Goal: Transaction & Acquisition: Purchase product/service

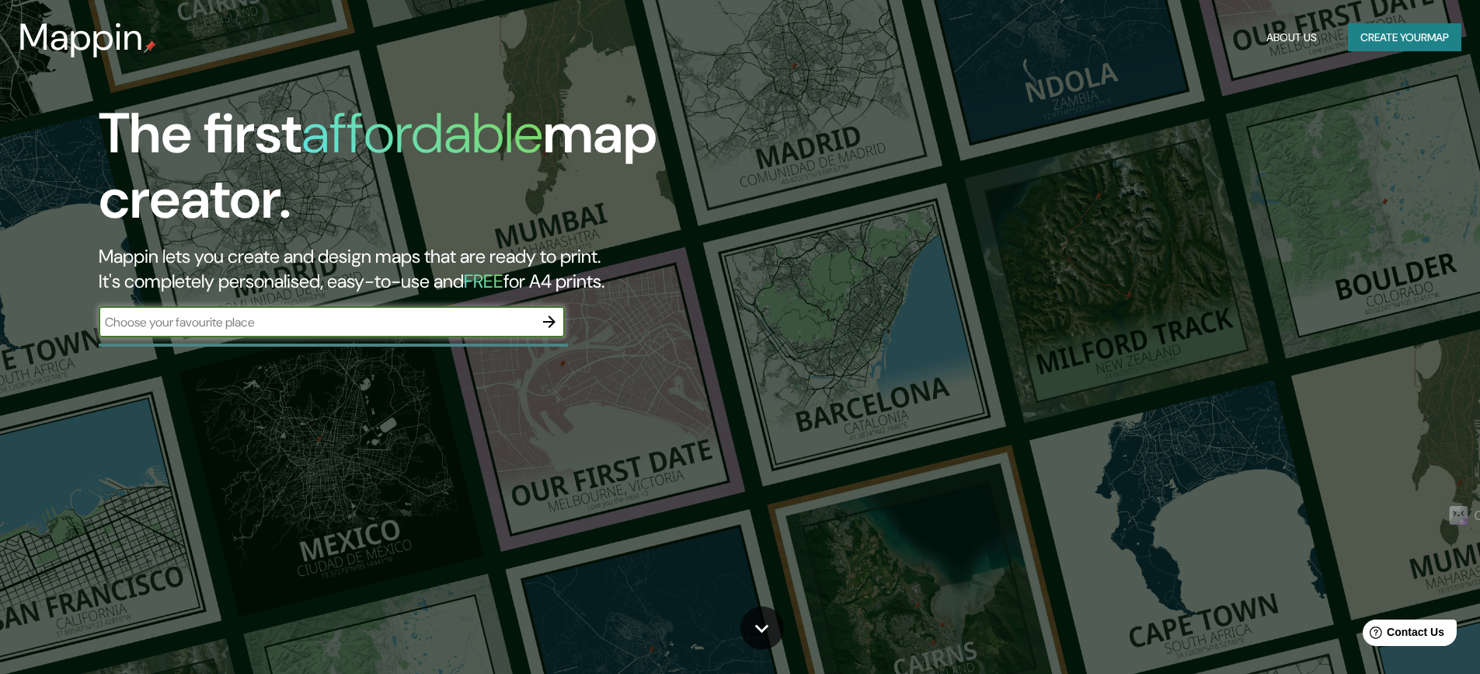
click at [396, 328] on input "text" at bounding box center [316, 322] width 435 height 18
click at [550, 322] on icon "button" at bounding box center [549, 321] width 12 height 12
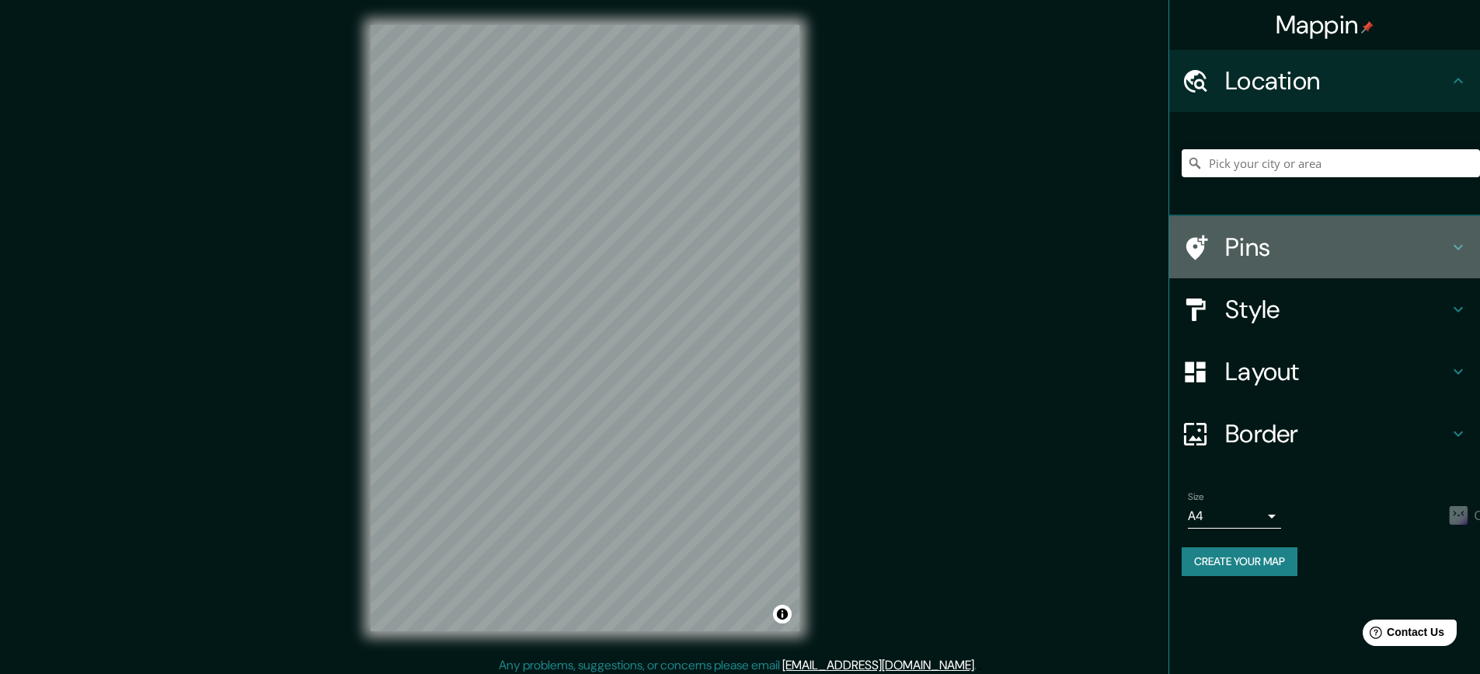
click at [1459, 249] on icon at bounding box center [1458, 247] width 9 height 5
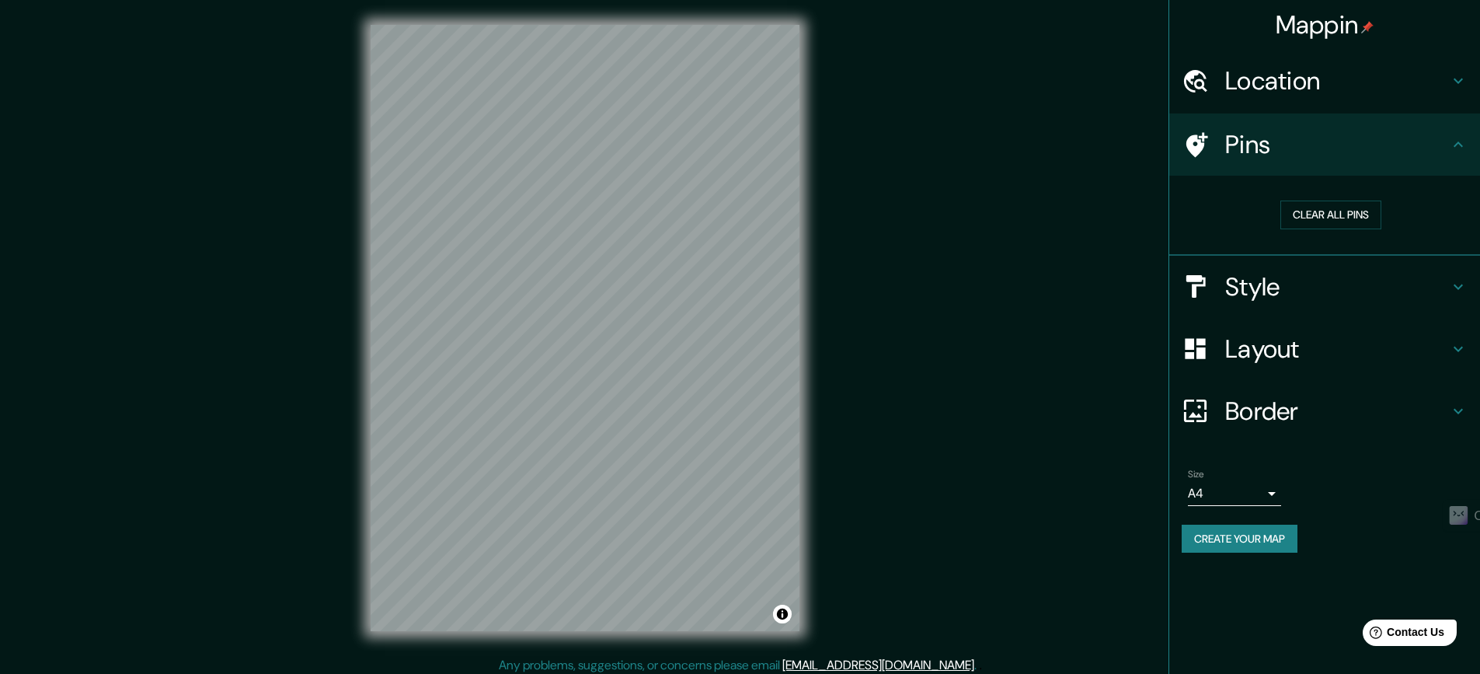
click at [1452, 151] on icon at bounding box center [1458, 144] width 19 height 19
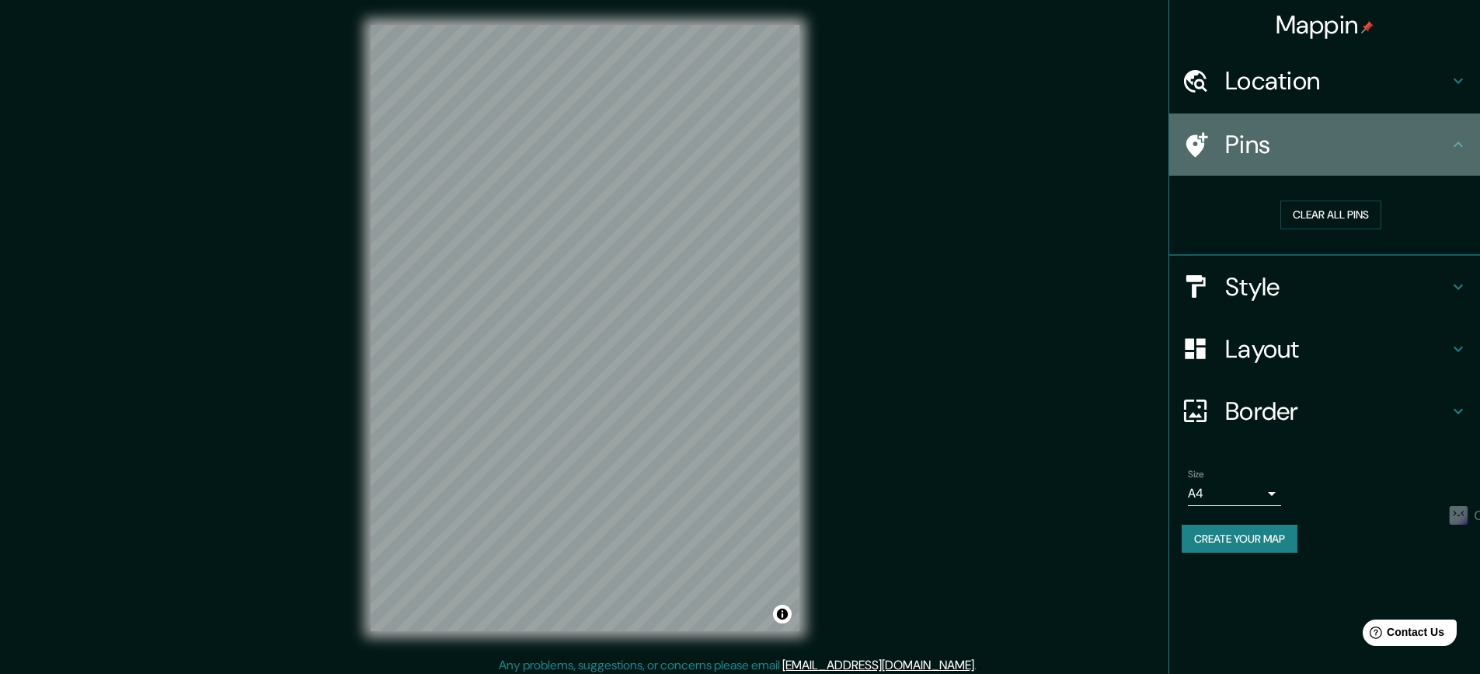
click at [1460, 136] on icon at bounding box center [1458, 144] width 19 height 19
click at [1457, 150] on icon at bounding box center [1458, 144] width 19 height 19
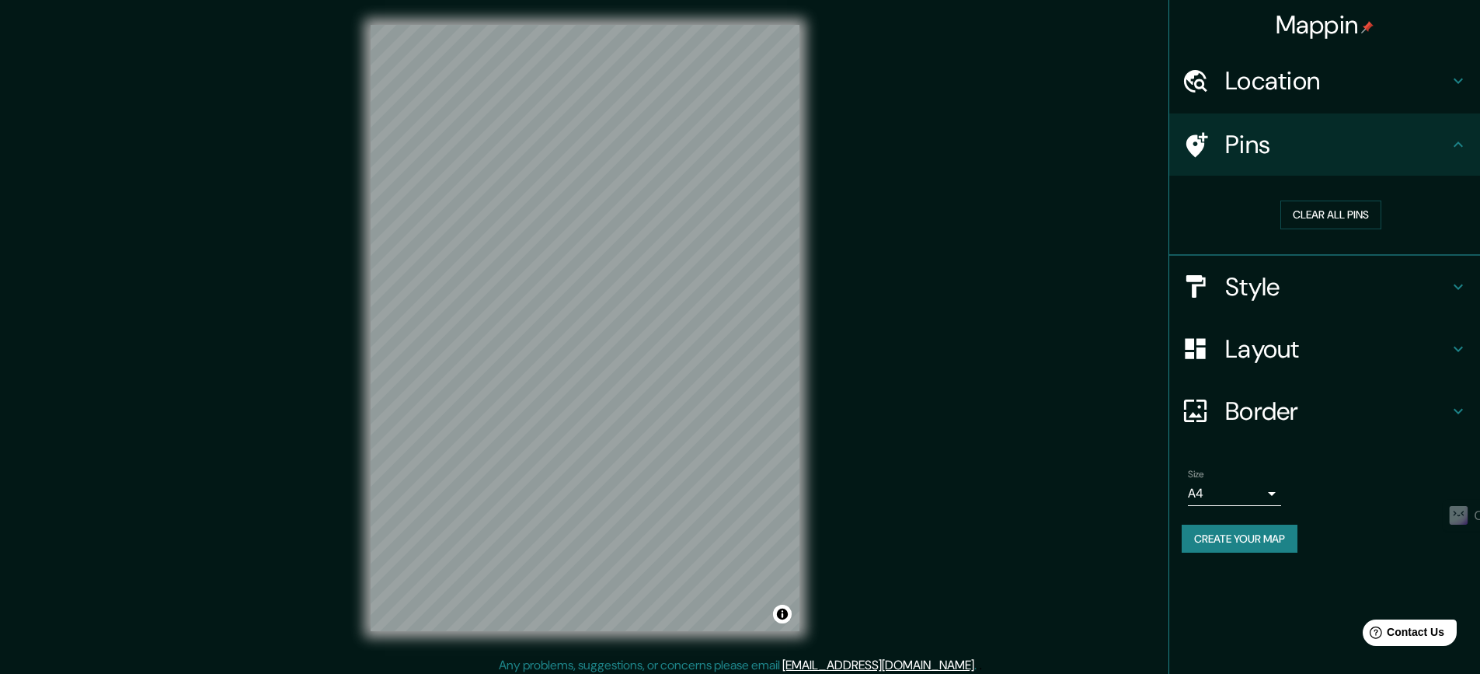
click at [1459, 291] on icon at bounding box center [1458, 286] width 19 height 19
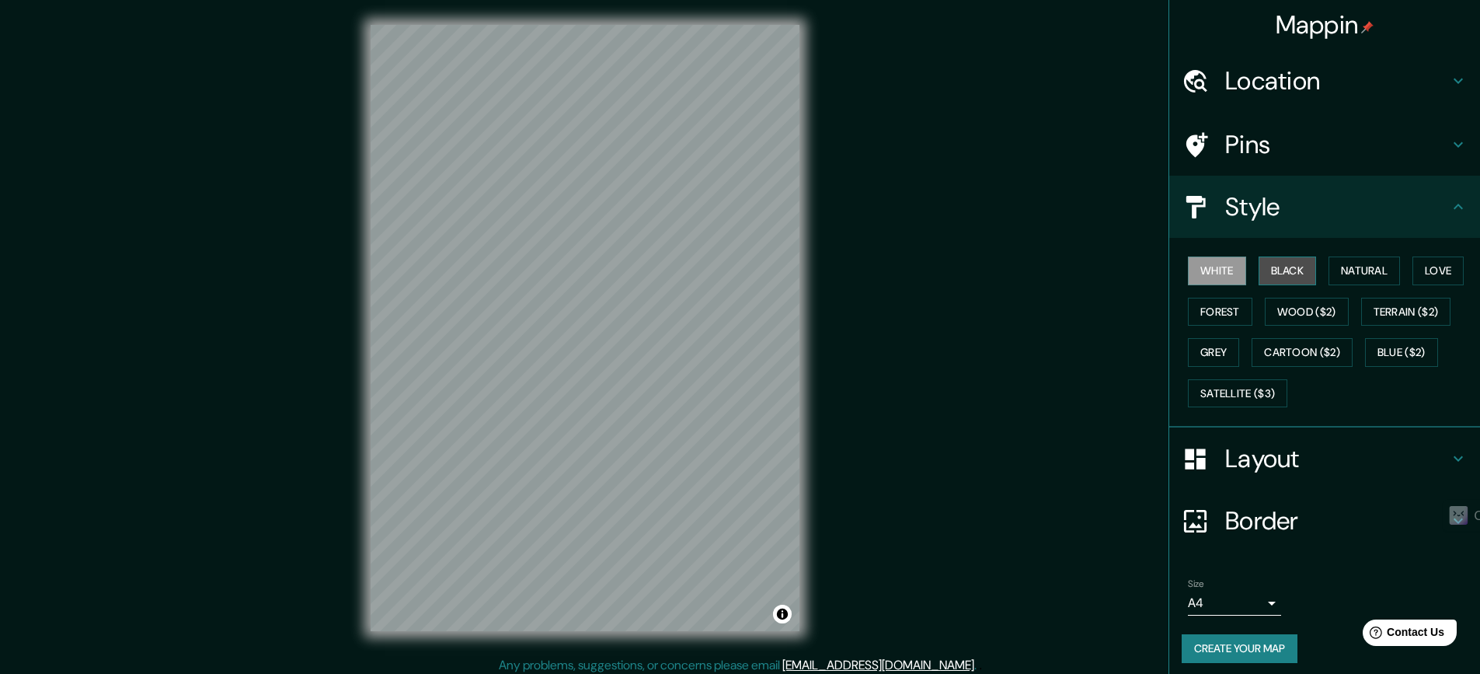
click at [1280, 266] on button "Black" at bounding box center [1288, 270] width 58 height 29
click at [1373, 275] on button "Natural" at bounding box center [1364, 270] width 71 height 29
click at [1430, 275] on button "Love" at bounding box center [1438, 270] width 51 height 29
click at [1306, 309] on button "Wood ($2)" at bounding box center [1307, 312] width 84 height 29
click at [1222, 307] on button "Forest" at bounding box center [1220, 312] width 64 height 29
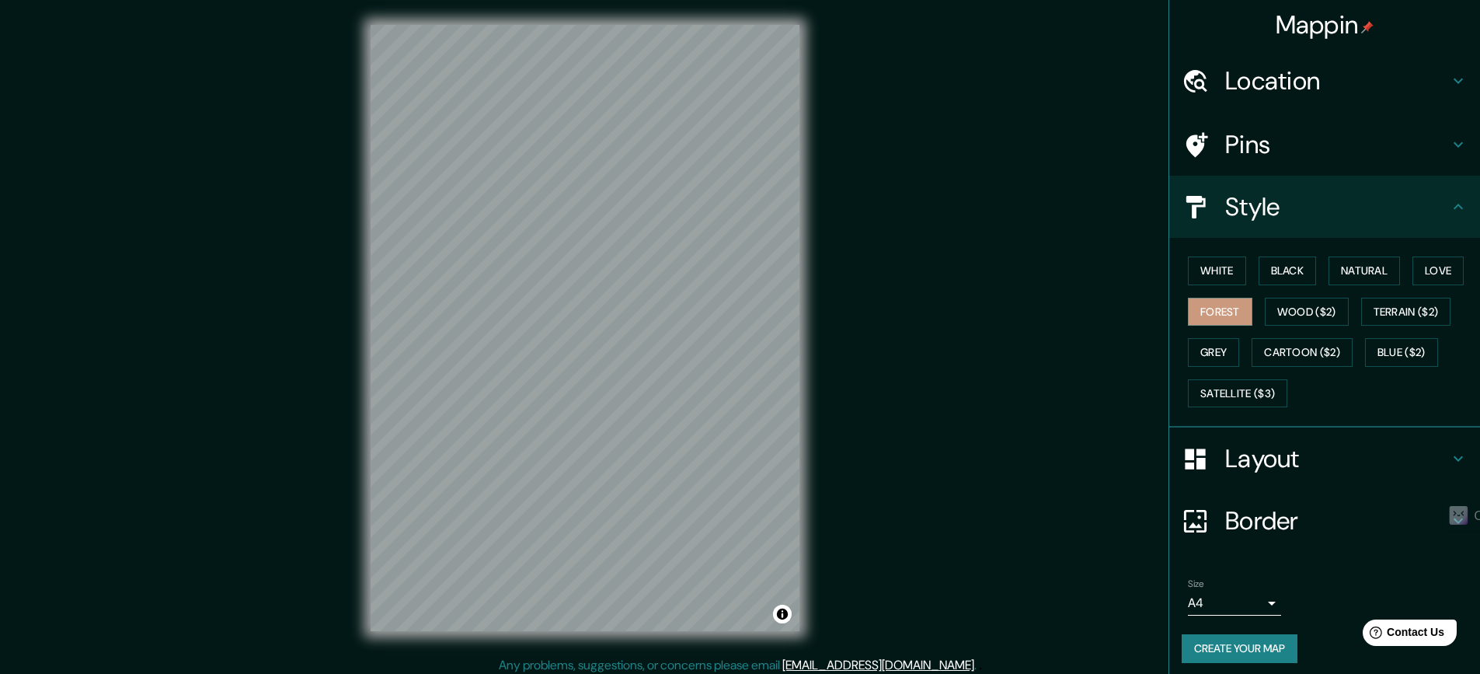
click at [1309, 92] on h4 "Location" at bounding box center [1337, 80] width 224 height 31
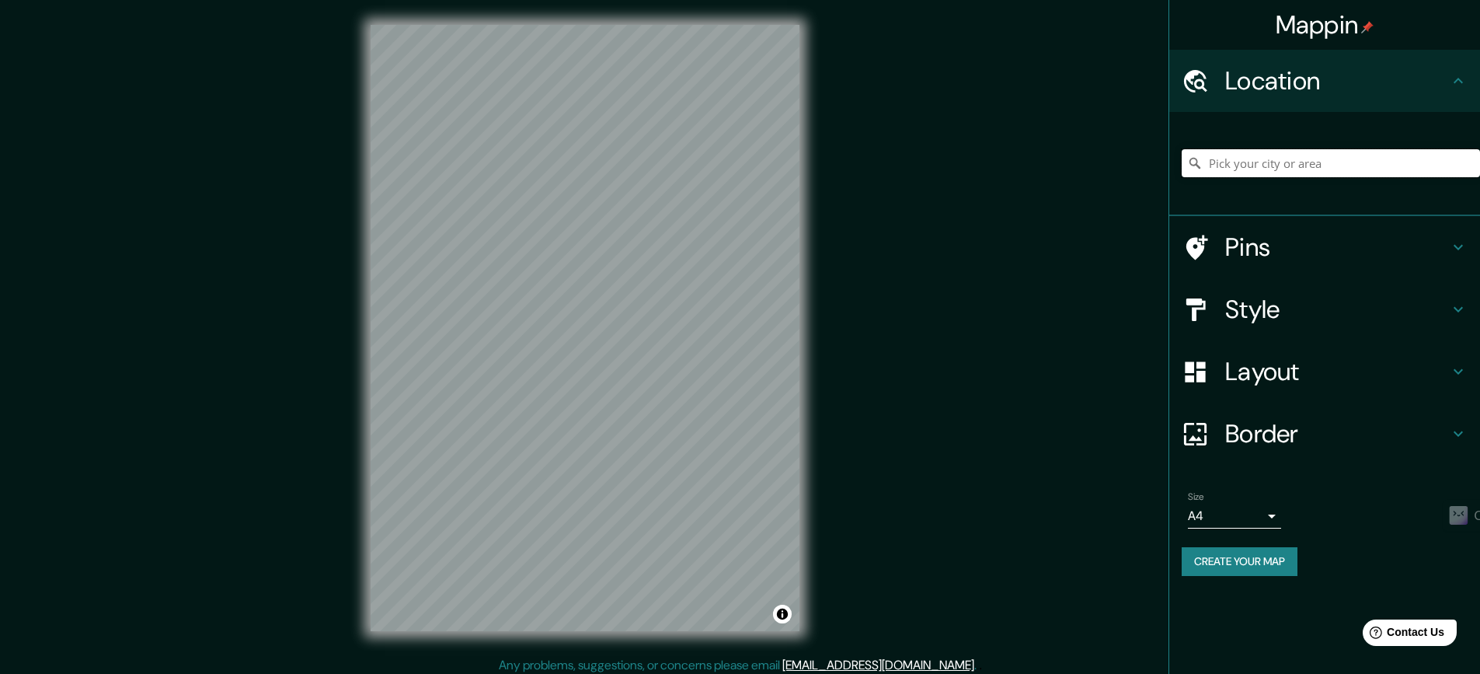
click at [1264, 172] on input "Pick your city or area" at bounding box center [1331, 163] width 298 height 28
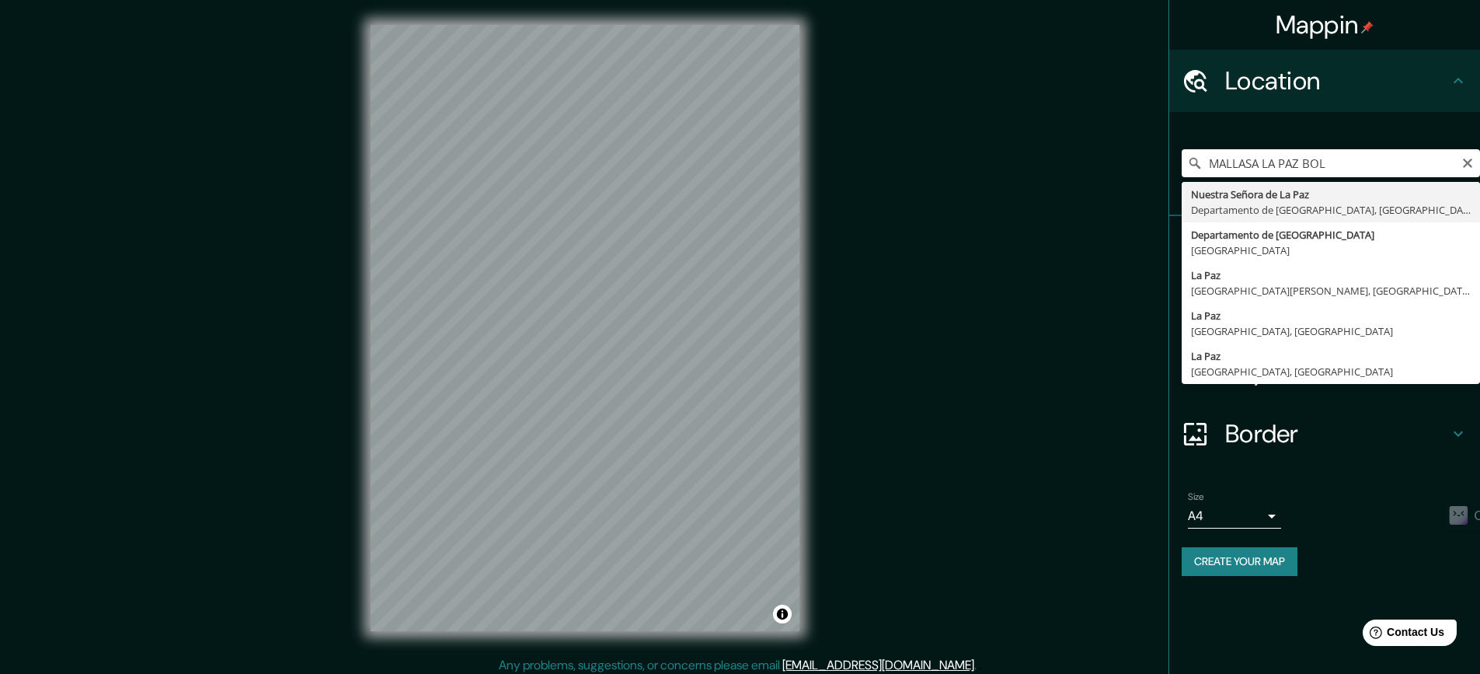
type input "[GEOGRAPHIC_DATA], [GEOGRAPHIC_DATA], [GEOGRAPHIC_DATA]"
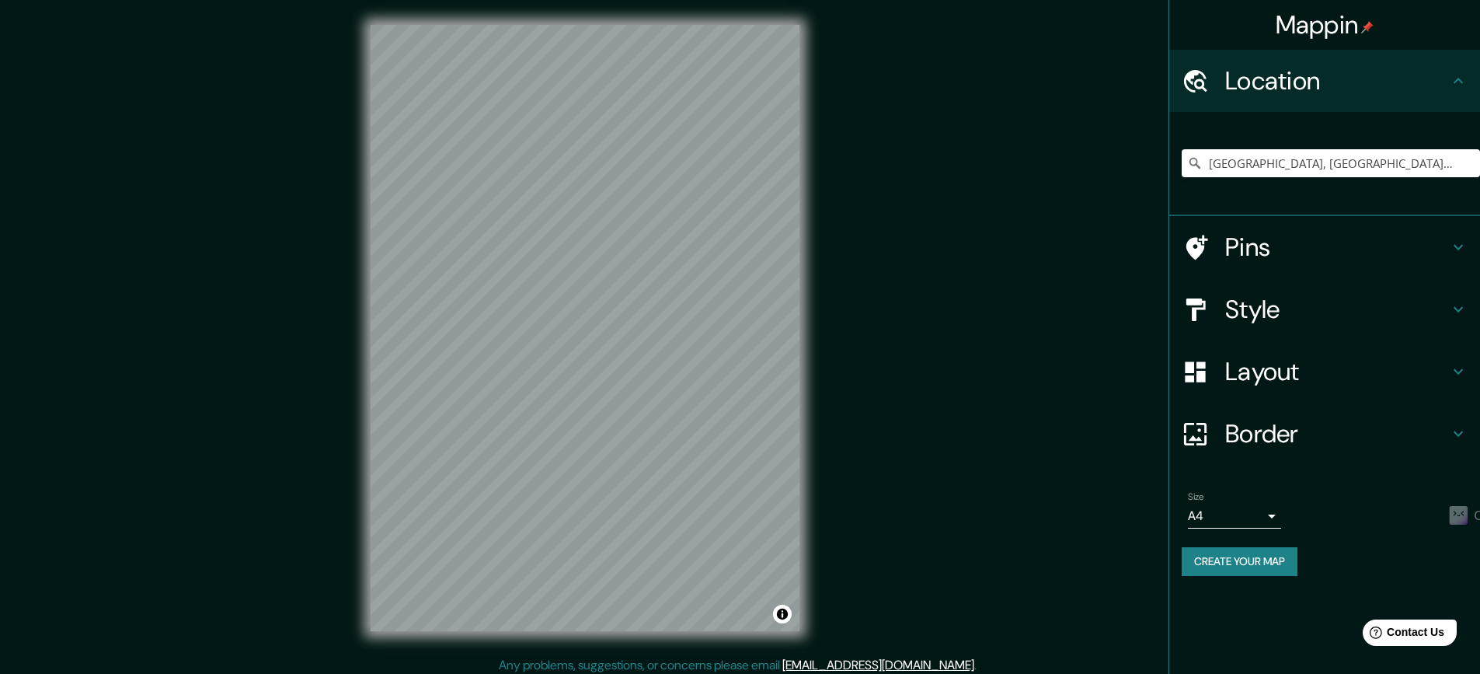
click at [1333, 248] on h4 "Pins" at bounding box center [1337, 247] width 224 height 31
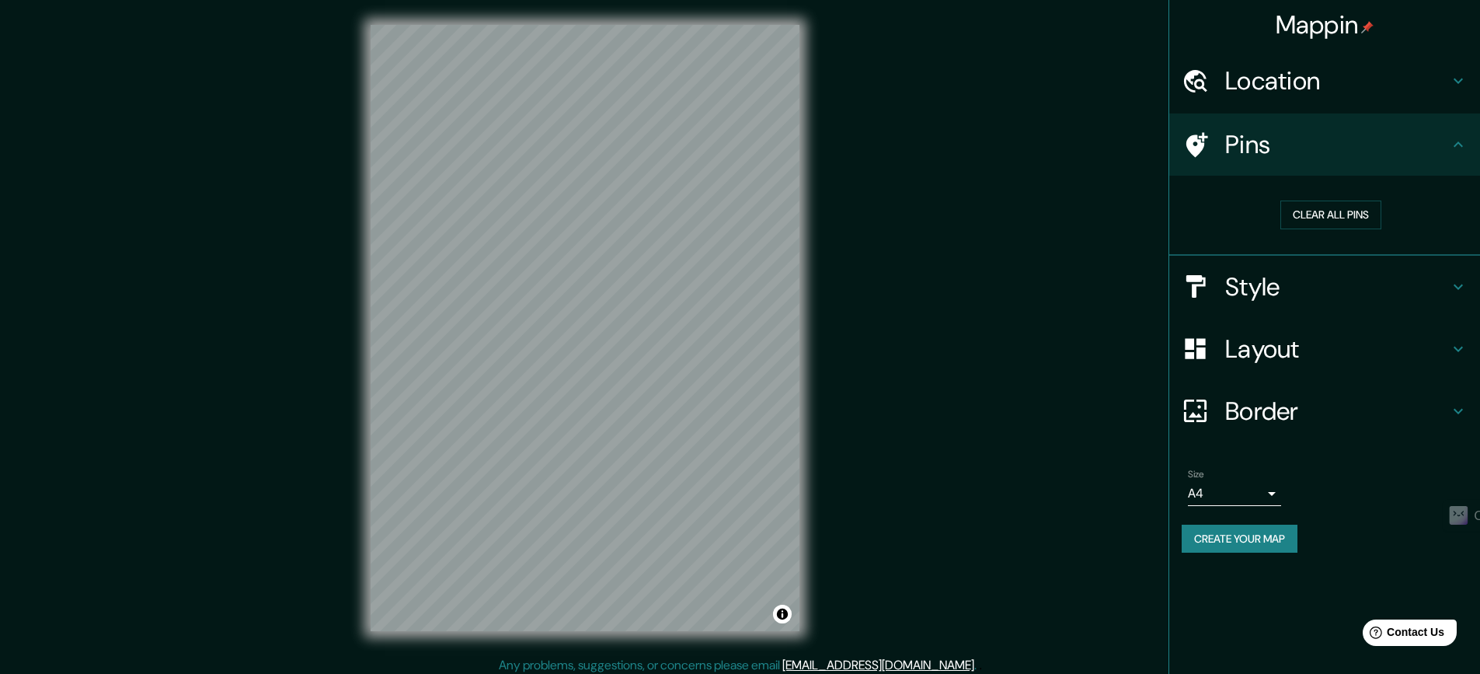
click at [1352, 86] on h4 "Location" at bounding box center [1337, 80] width 224 height 31
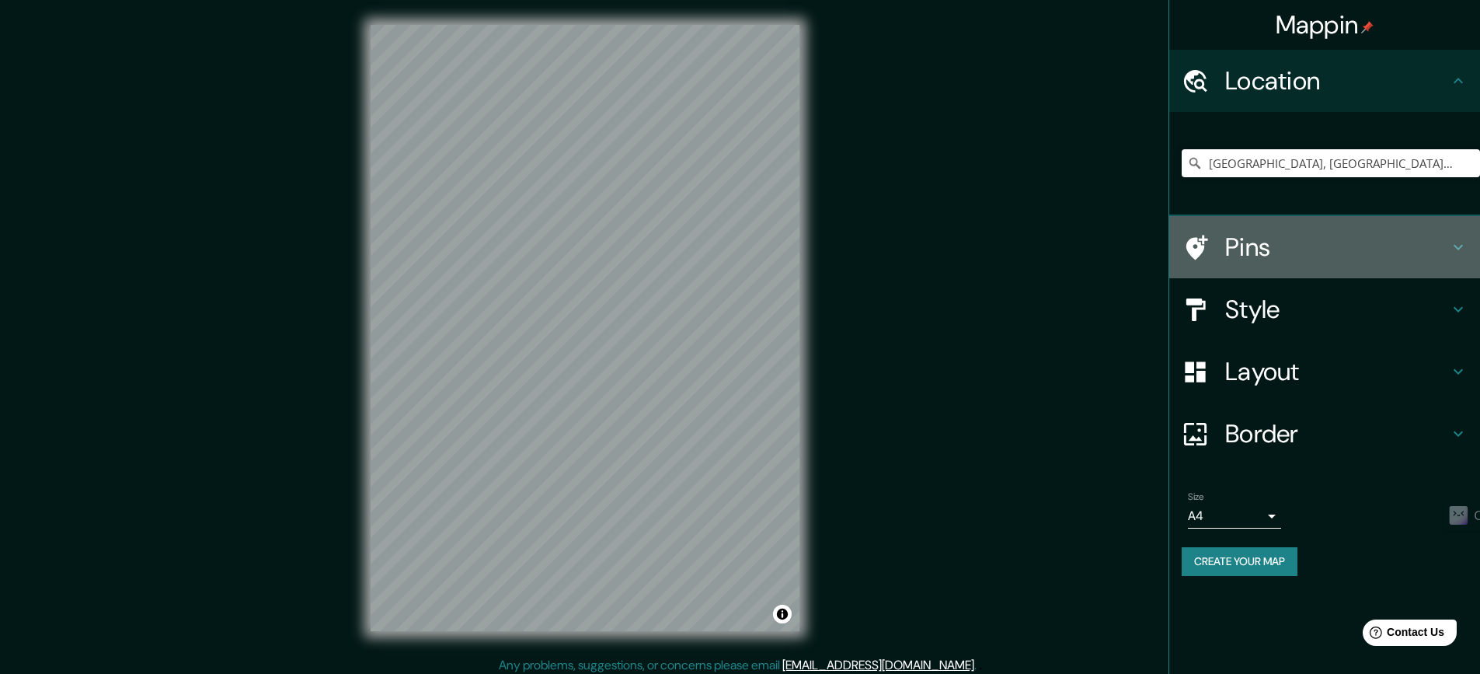
click at [1346, 245] on h4 "Pins" at bounding box center [1337, 247] width 224 height 31
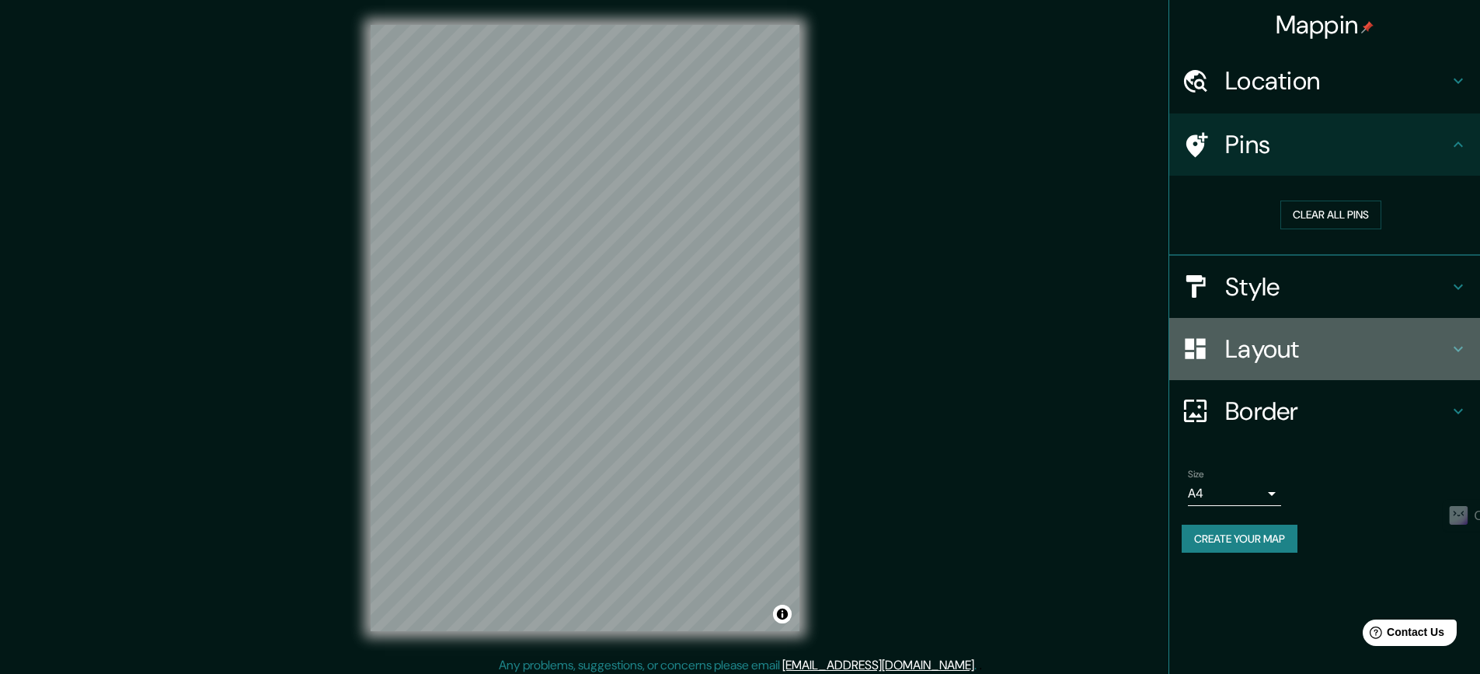
click at [1312, 348] on h4 "Layout" at bounding box center [1337, 348] width 224 height 31
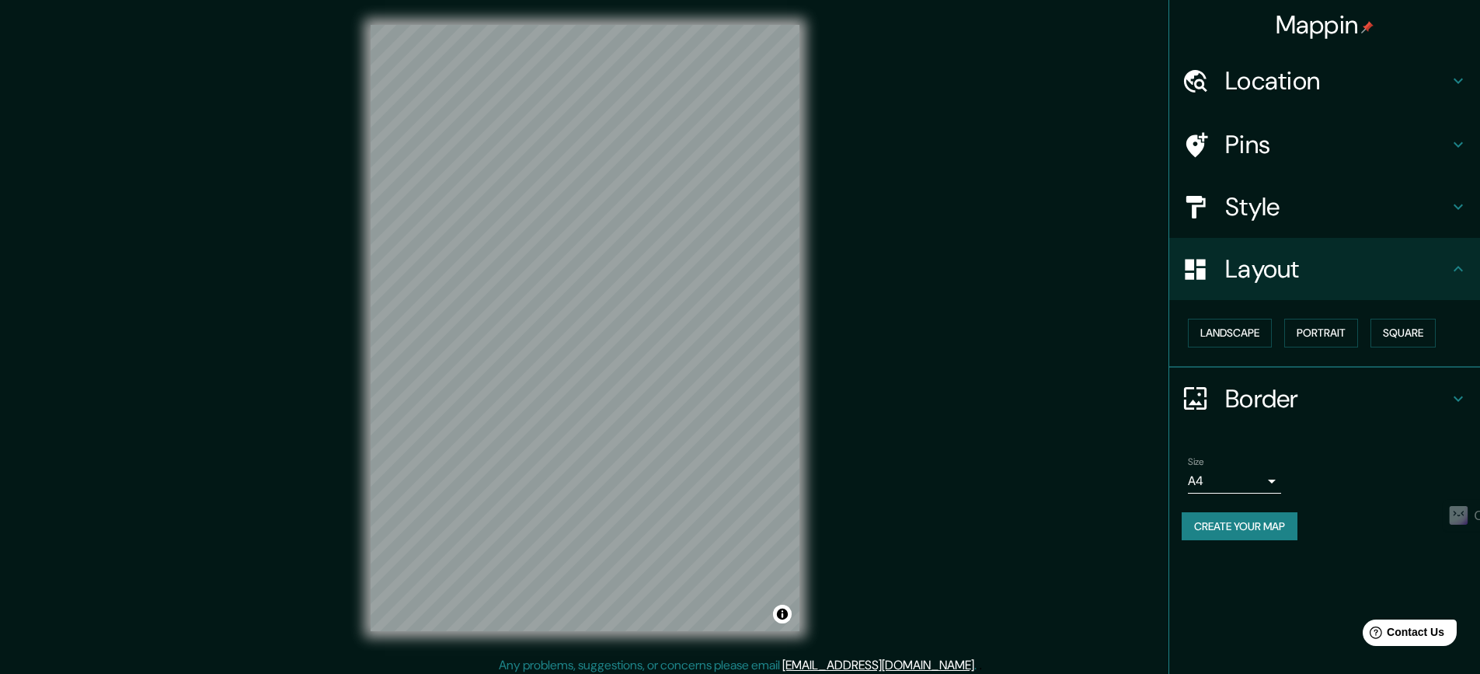
click at [1361, 219] on h4 "Style" at bounding box center [1337, 206] width 224 height 31
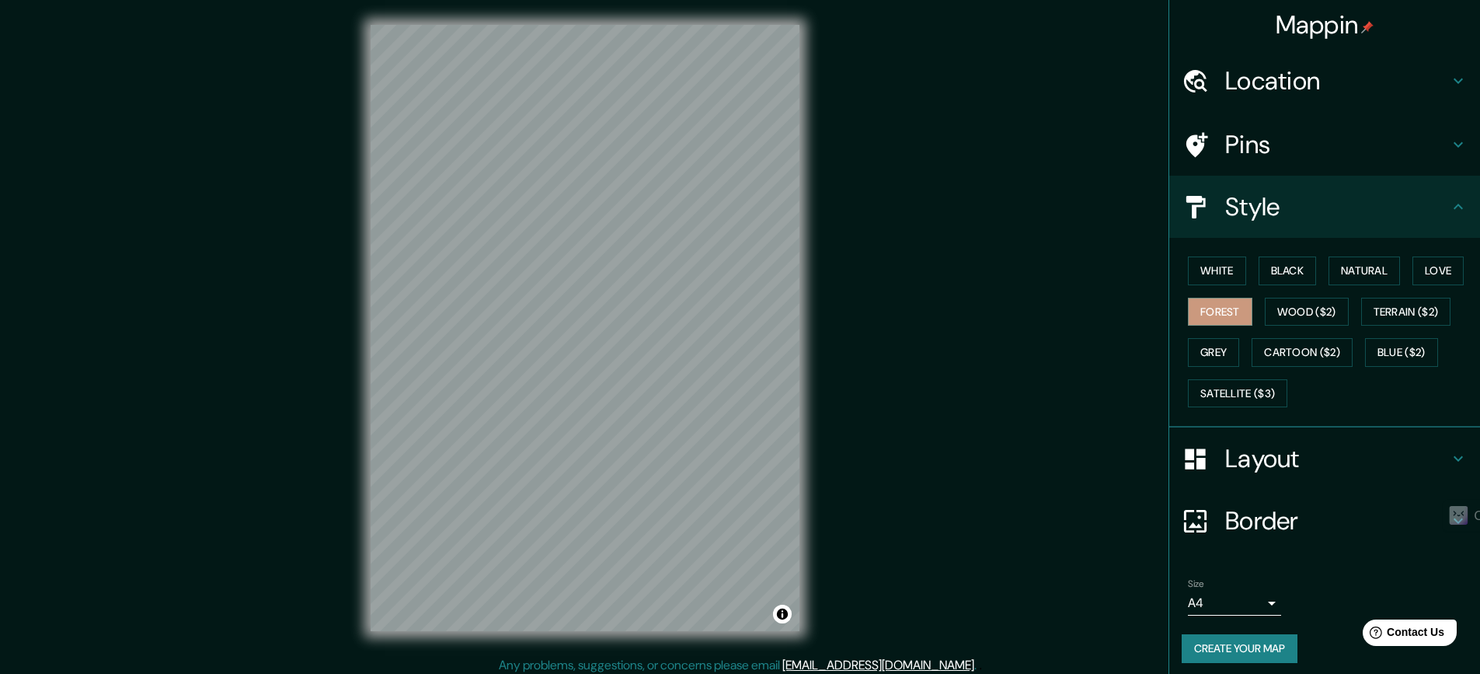
click at [1361, 219] on h4 "Style" at bounding box center [1337, 206] width 224 height 31
click at [1320, 319] on button "Wood ($2)" at bounding box center [1307, 312] width 84 height 29
click at [1213, 346] on button "Grey" at bounding box center [1213, 352] width 51 height 29
click at [1294, 357] on button "Cartoon ($2)" at bounding box center [1302, 352] width 101 height 29
click at [1397, 356] on button "Blue ($2)" at bounding box center [1401, 352] width 73 height 29
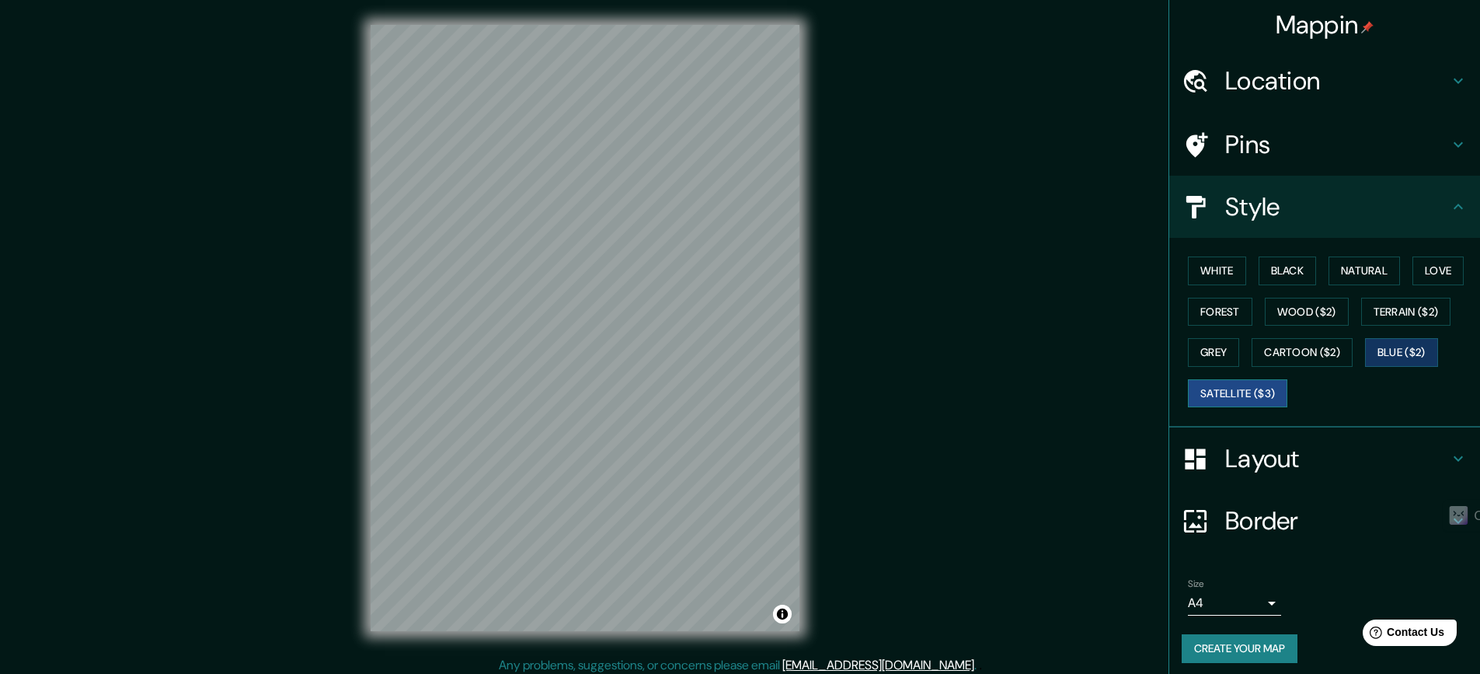
click at [1257, 392] on button "Satellite ($3)" at bounding box center [1237, 393] width 99 height 29
click at [1214, 314] on button "Forest" at bounding box center [1220, 312] width 64 height 29
click at [1260, 463] on h4 "Layout" at bounding box center [1337, 458] width 224 height 31
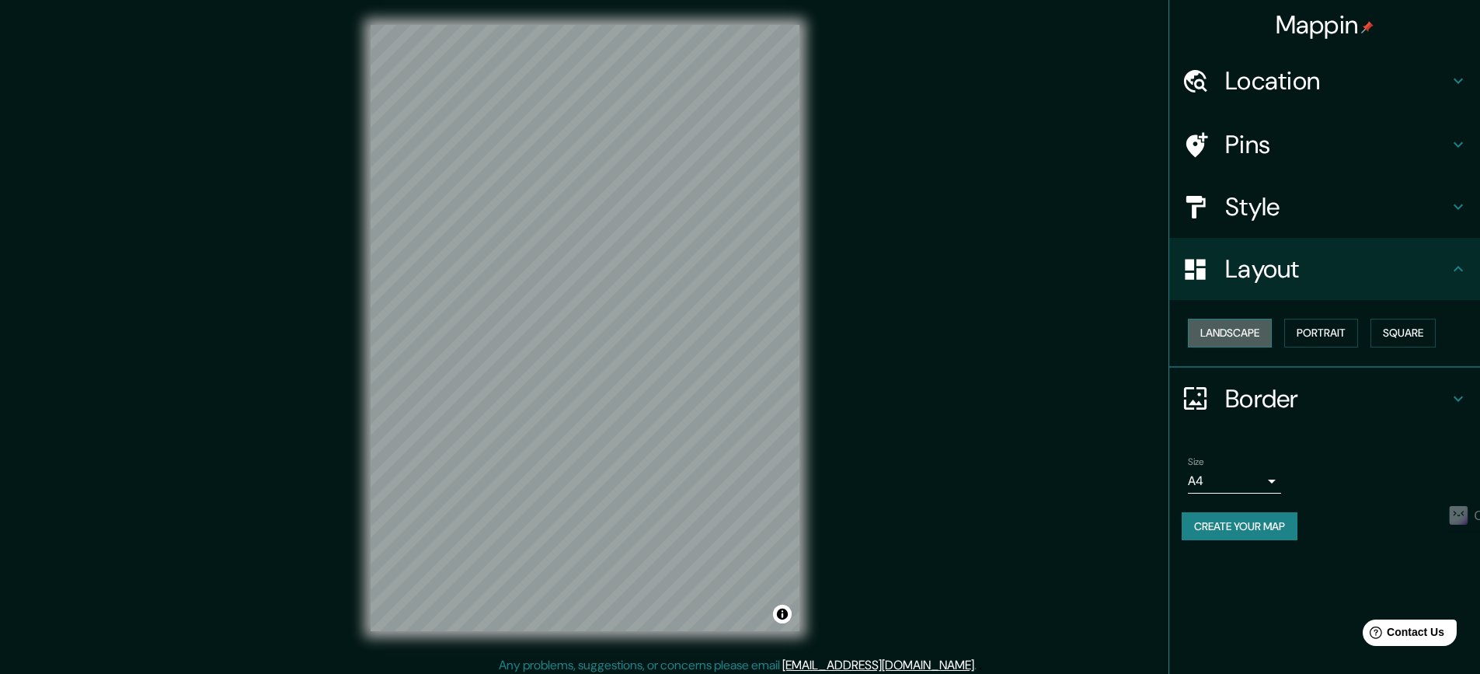
click at [1246, 333] on button "Landscape" at bounding box center [1230, 333] width 84 height 29
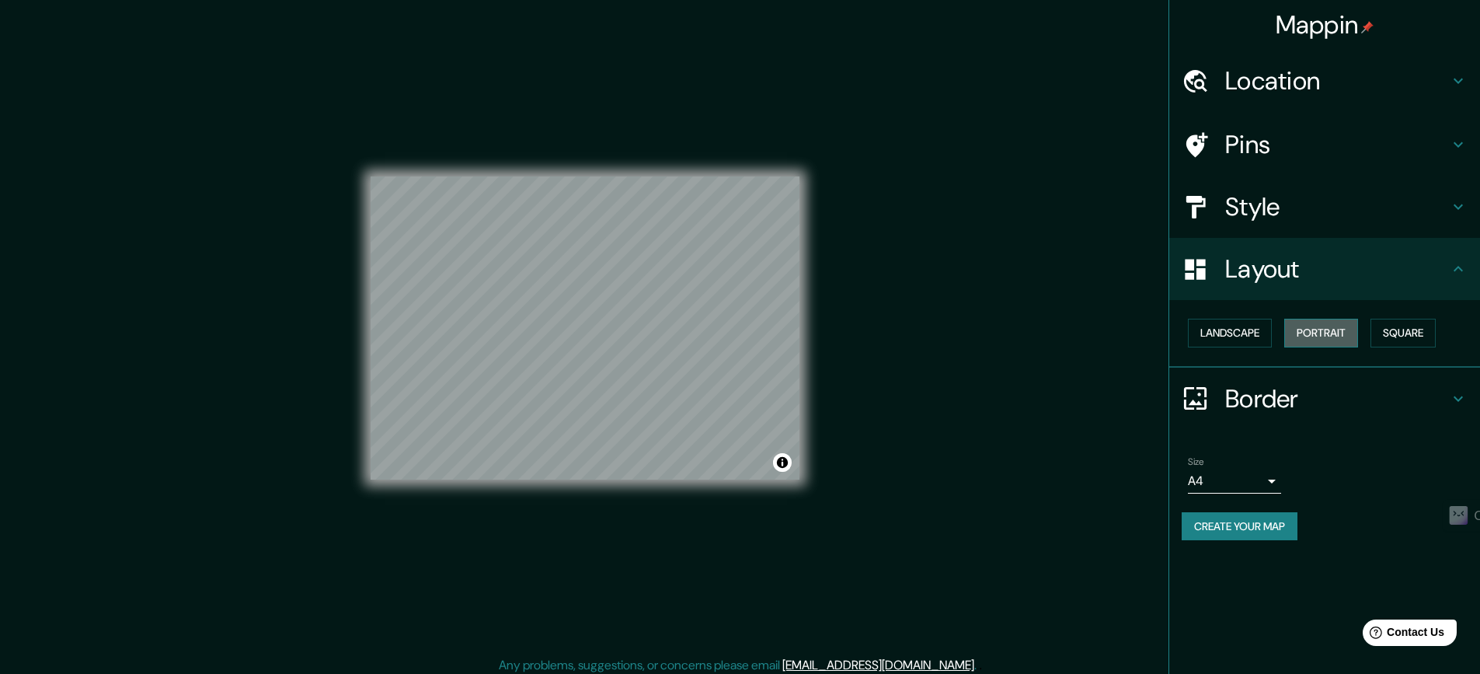
click at [1314, 336] on button "Portrait" at bounding box center [1322, 333] width 74 height 29
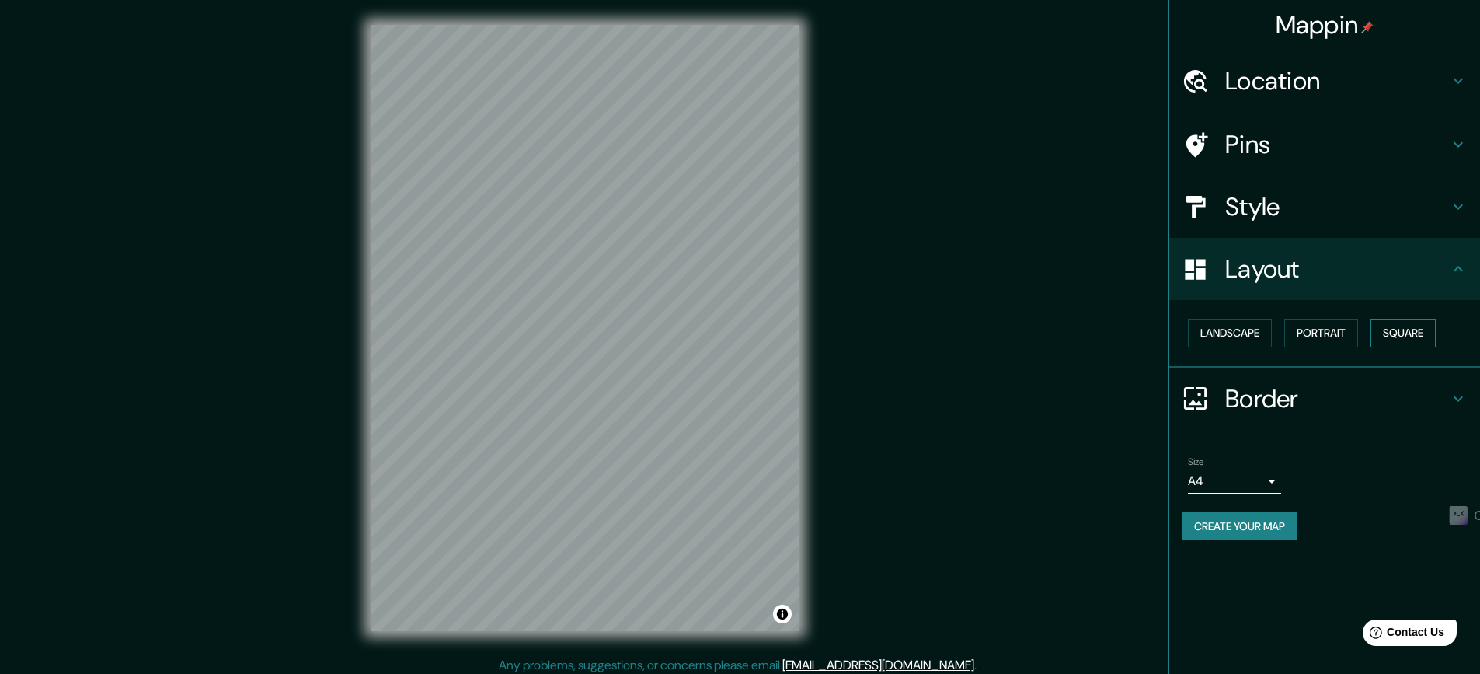
click at [1410, 327] on button "Square" at bounding box center [1403, 333] width 65 height 29
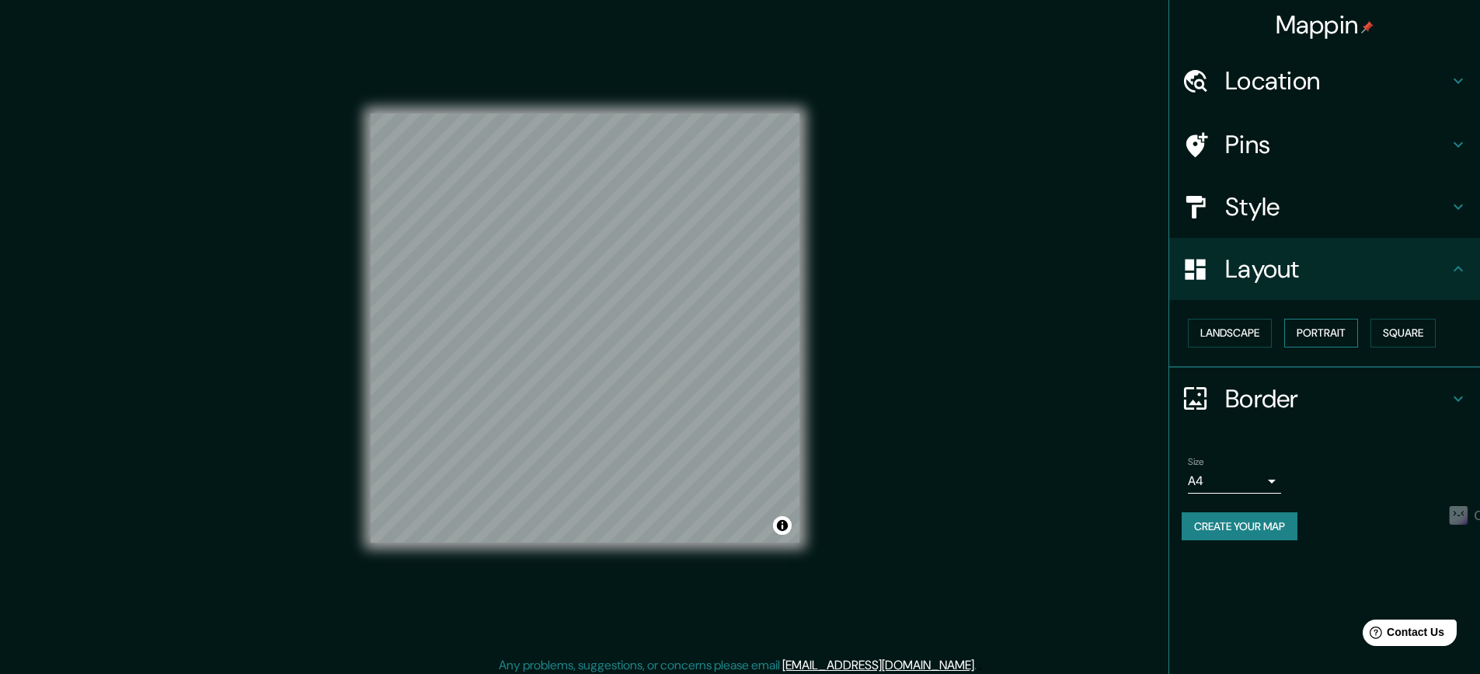
click at [1320, 336] on button "Portrait" at bounding box center [1322, 333] width 74 height 29
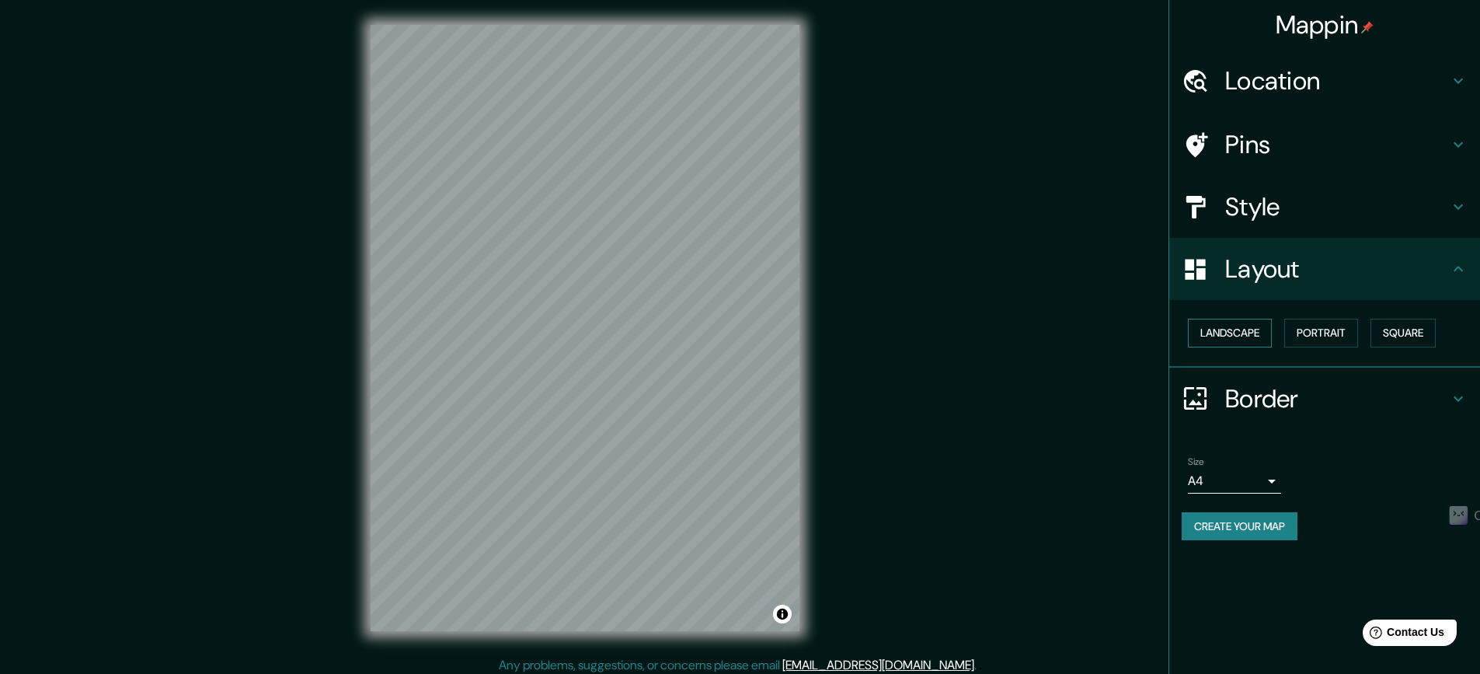
click at [1252, 329] on button "Landscape" at bounding box center [1230, 333] width 84 height 29
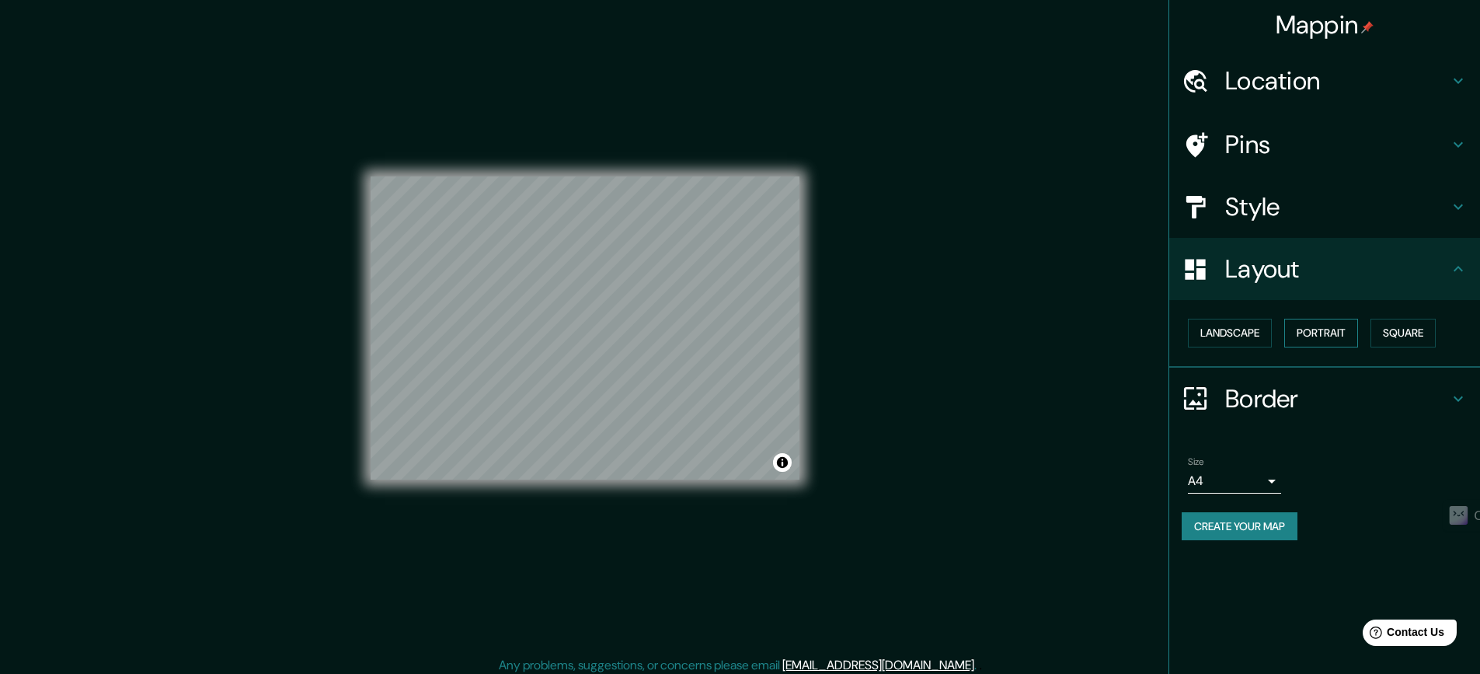
click at [1298, 336] on button "Portrait" at bounding box center [1322, 333] width 74 height 29
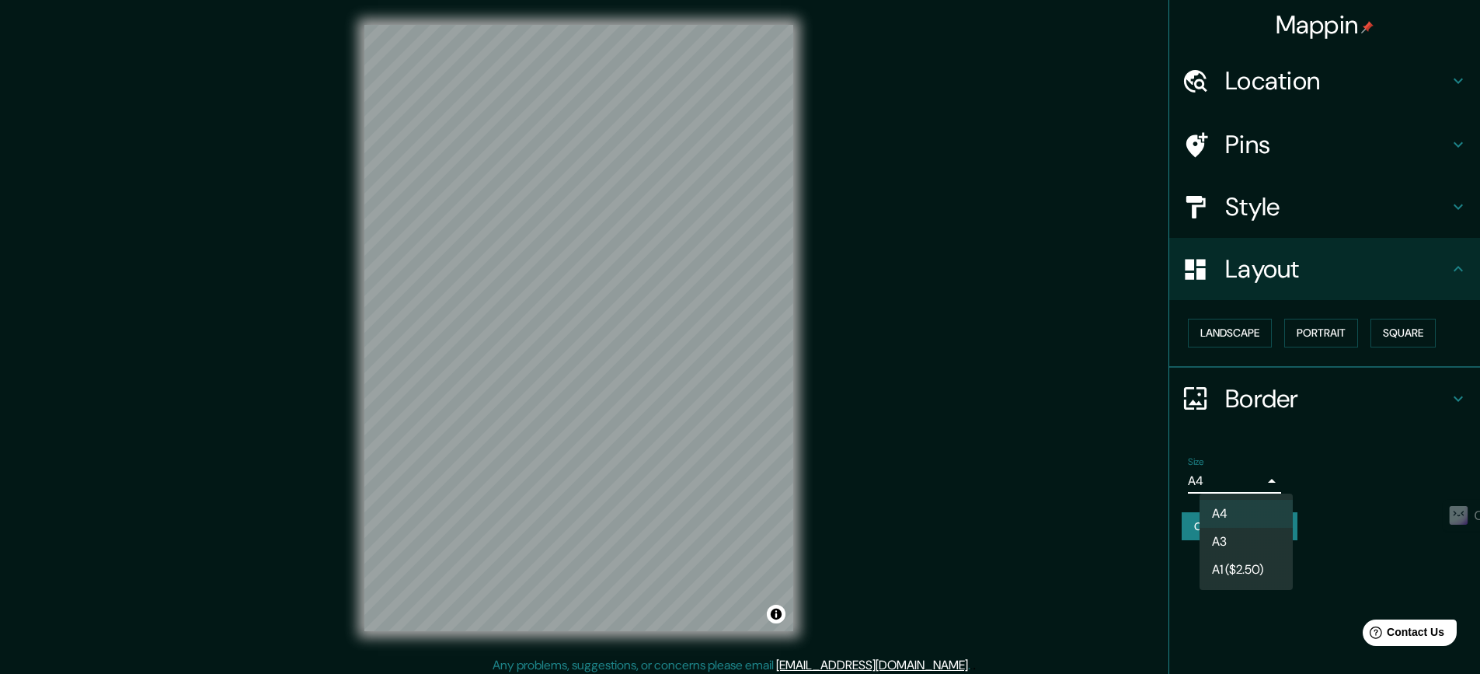
click at [1246, 474] on body "Mappin Location [GEOGRAPHIC_DATA], [GEOGRAPHIC_DATA], [GEOGRAPHIC_DATA] Pins St…" at bounding box center [740, 337] width 1480 height 674
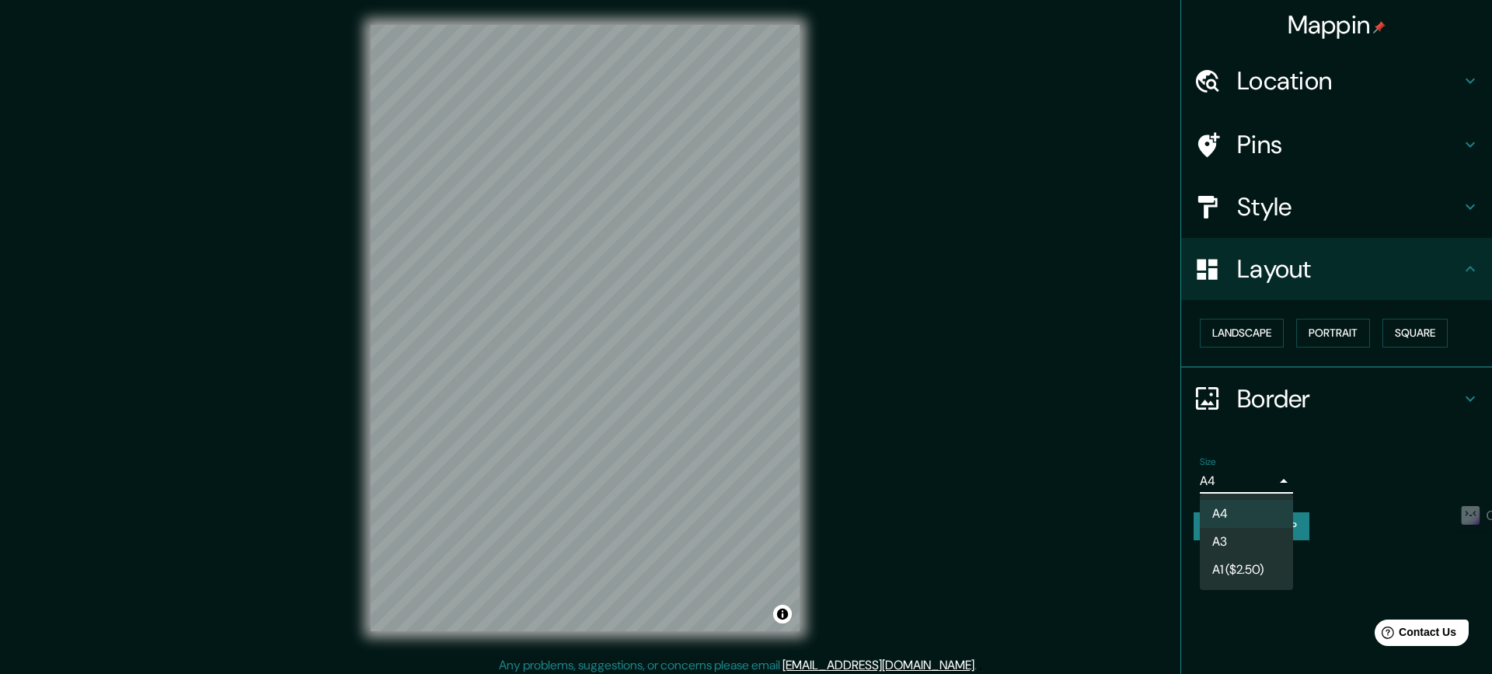
click at [1231, 542] on li "A3" at bounding box center [1246, 542] width 93 height 28
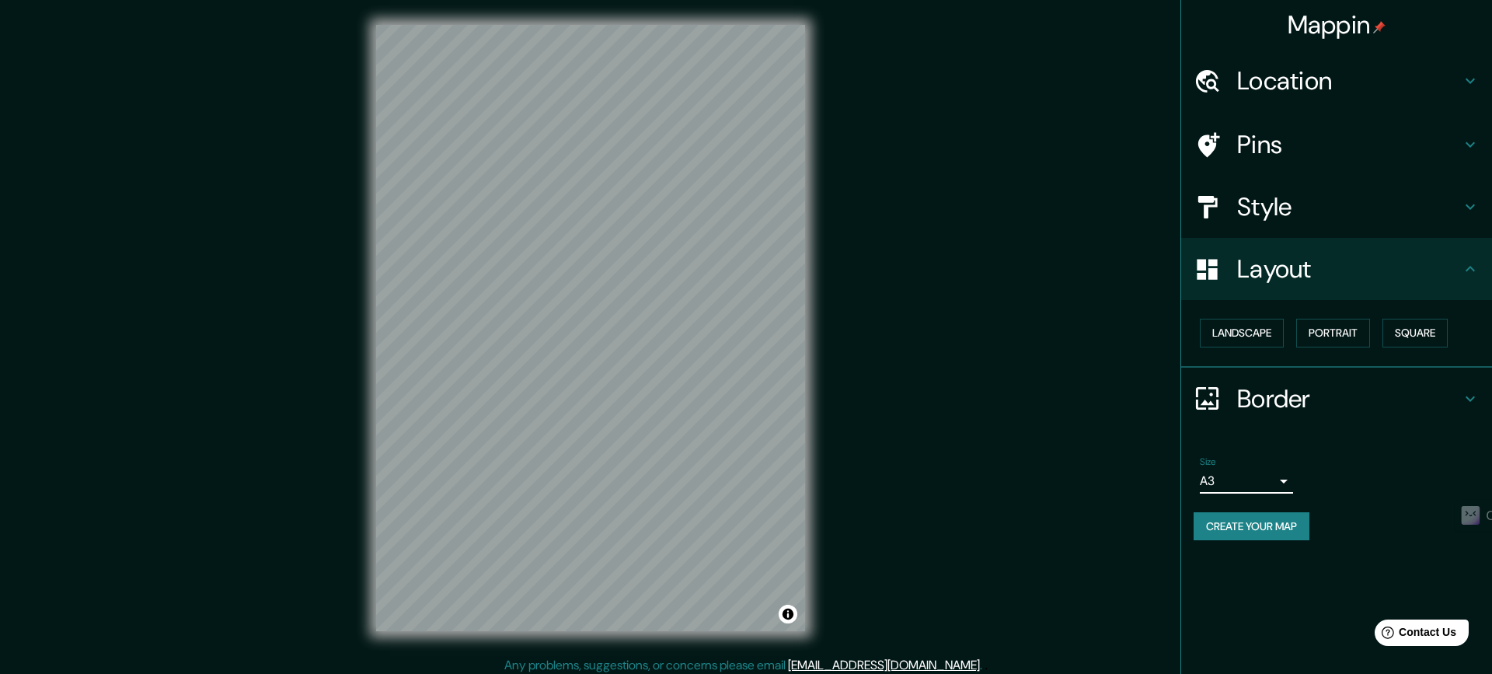
click at [1260, 483] on body "Mappin Location [GEOGRAPHIC_DATA], [GEOGRAPHIC_DATA], [GEOGRAPHIC_DATA] Pins St…" at bounding box center [746, 337] width 1492 height 674
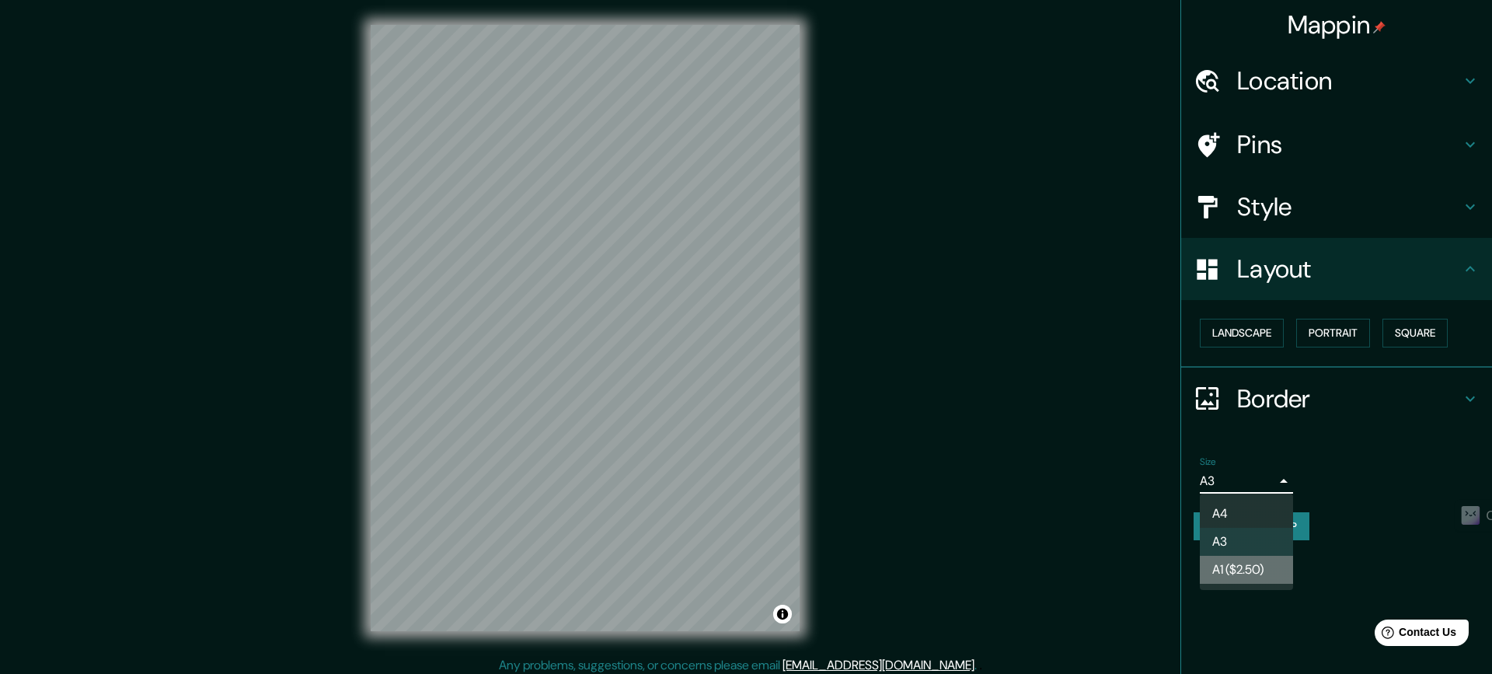
click at [1226, 564] on li "A1 ($2.50)" at bounding box center [1246, 570] width 93 height 28
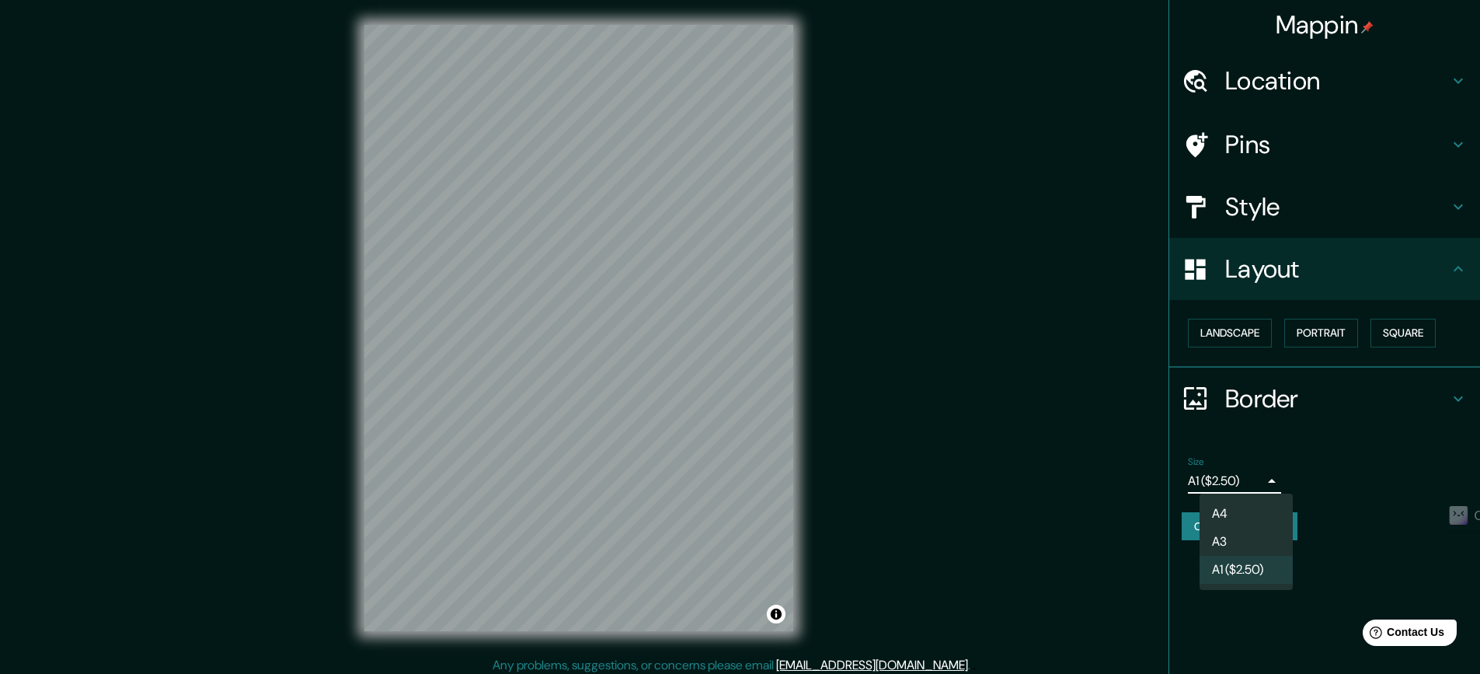
click at [1249, 481] on body "Mappin Location [GEOGRAPHIC_DATA], [GEOGRAPHIC_DATA], [GEOGRAPHIC_DATA] Pins St…" at bounding box center [740, 337] width 1480 height 674
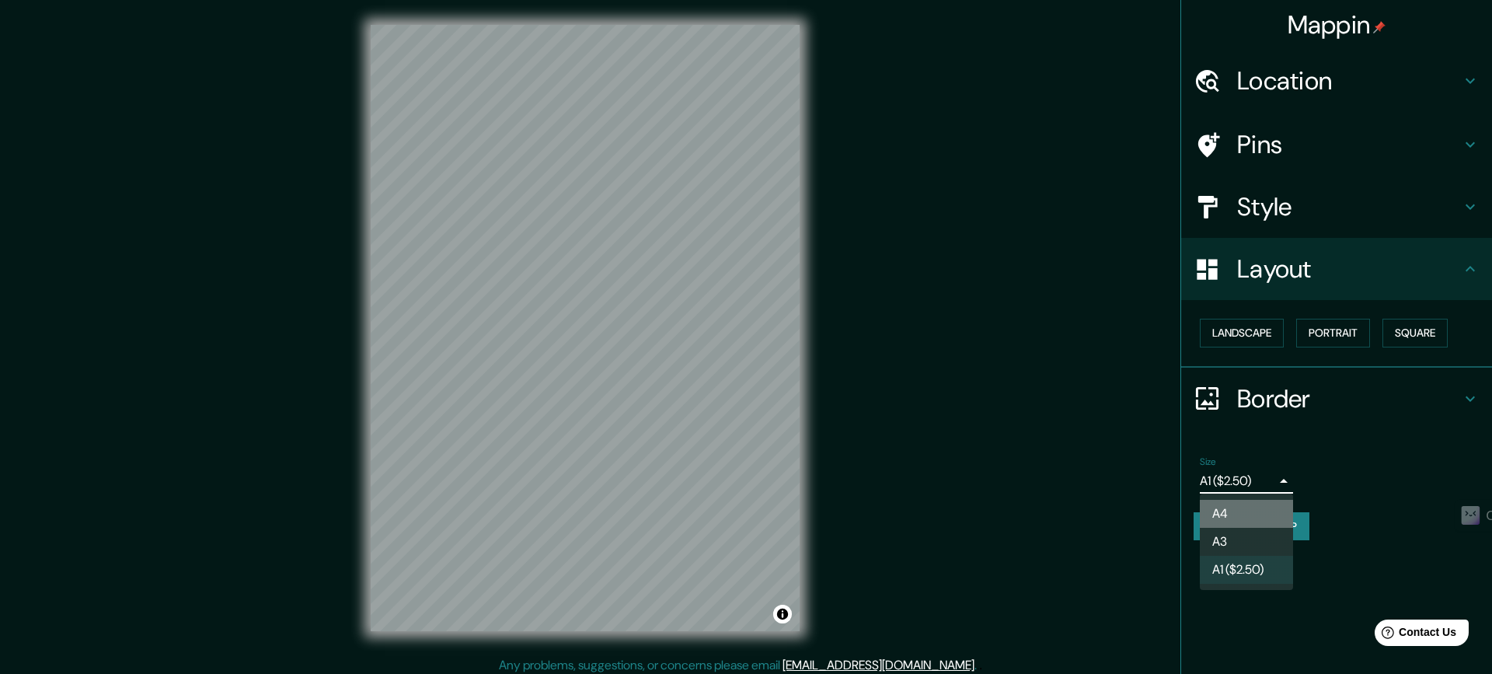
click at [1230, 504] on li "A4" at bounding box center [1246, 514] width 93 height 28
type input "single"
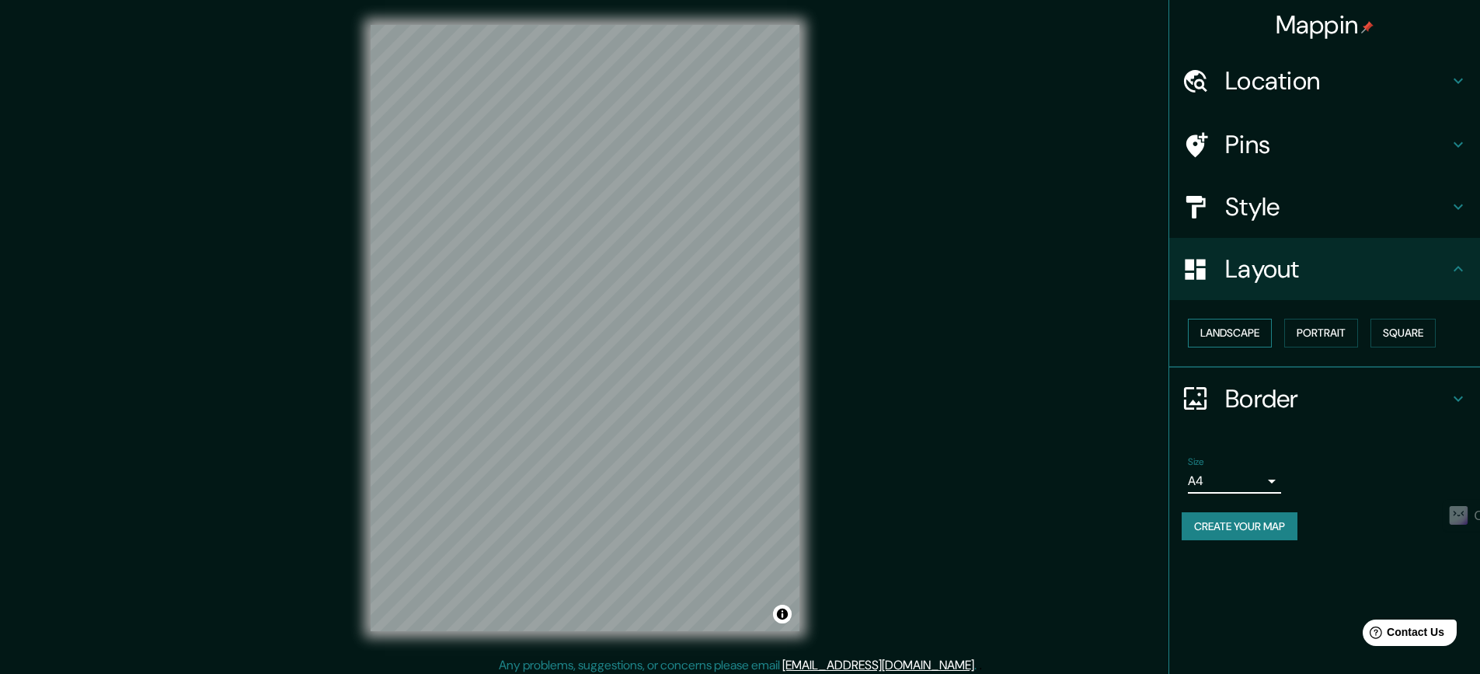
click at [1235, 324] on button "Landscape" at bounding box center [1230, 333] width 84 height 29
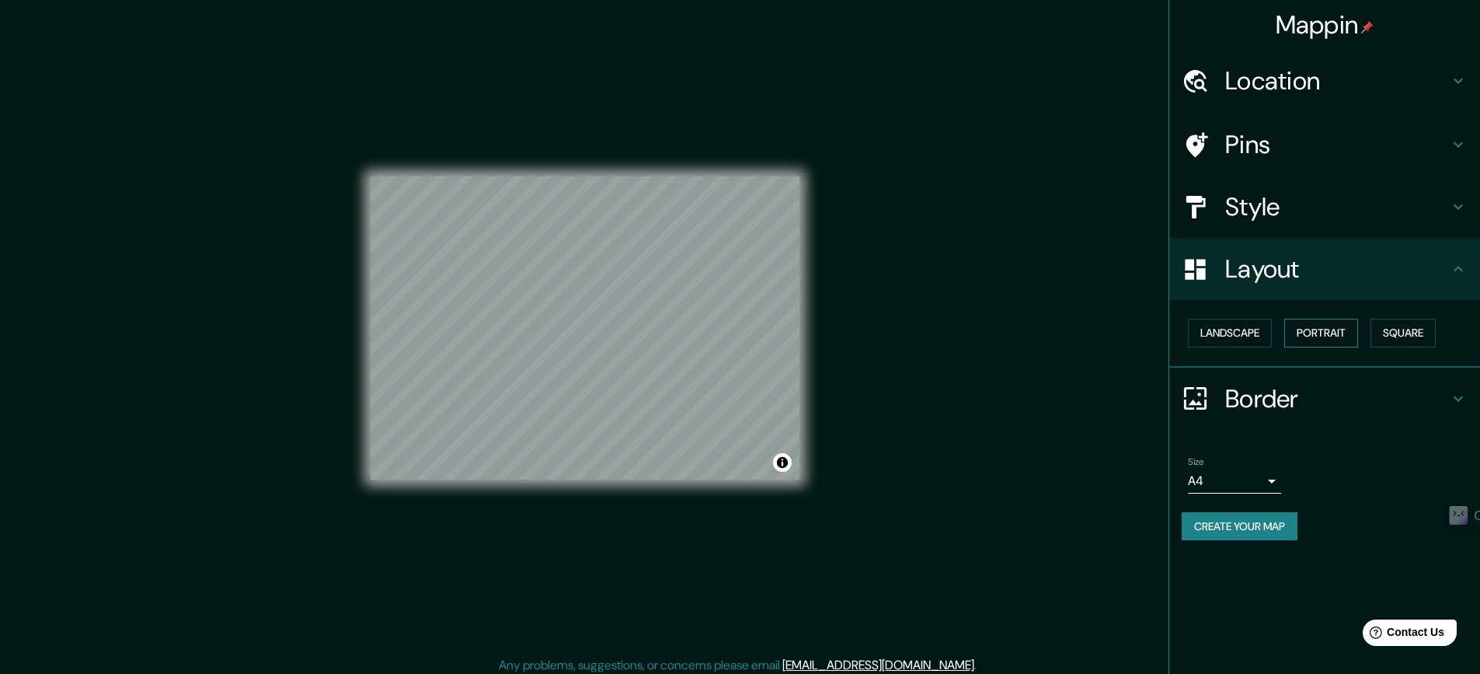
click at [1301, 333] on button "Portrait" at bounding box center [1322, 333] width 74 height 29
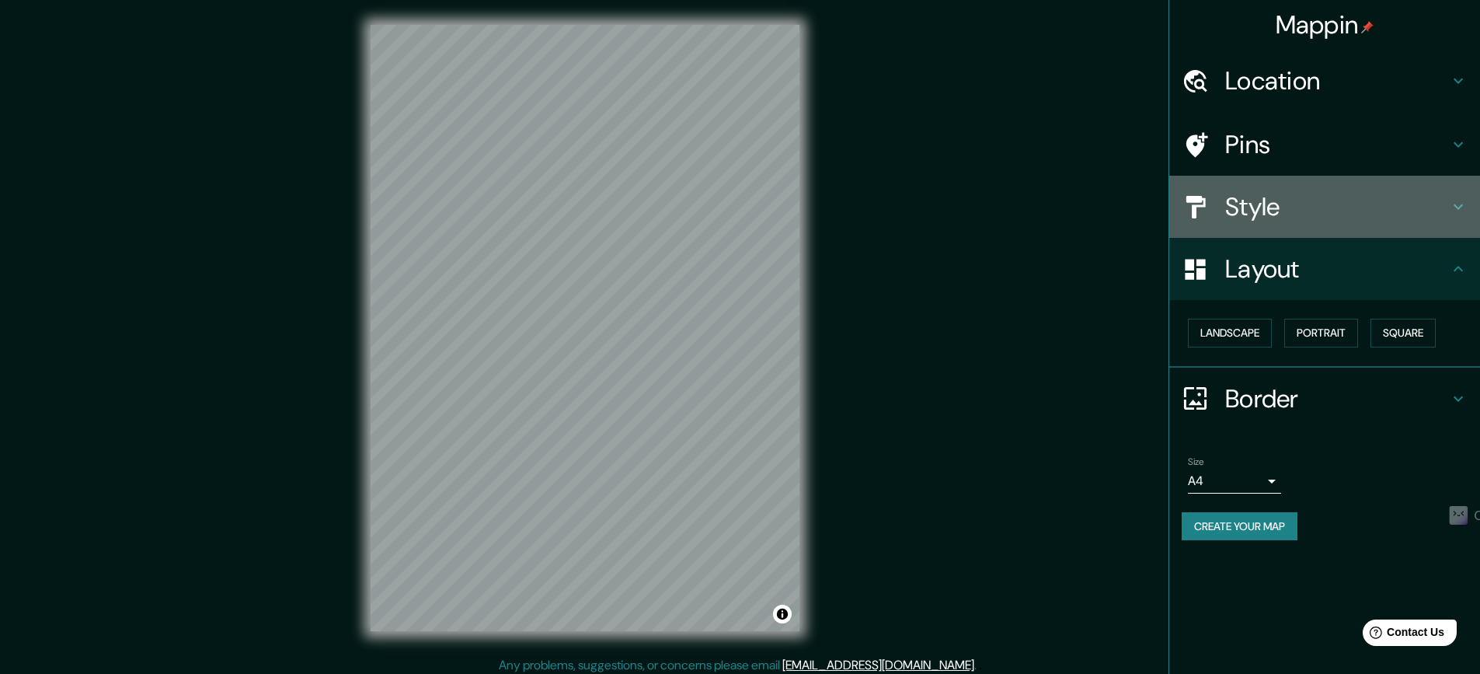
click at [1448, 222] on div "Style" at bounding box center [1325, 207] width 311 height 62
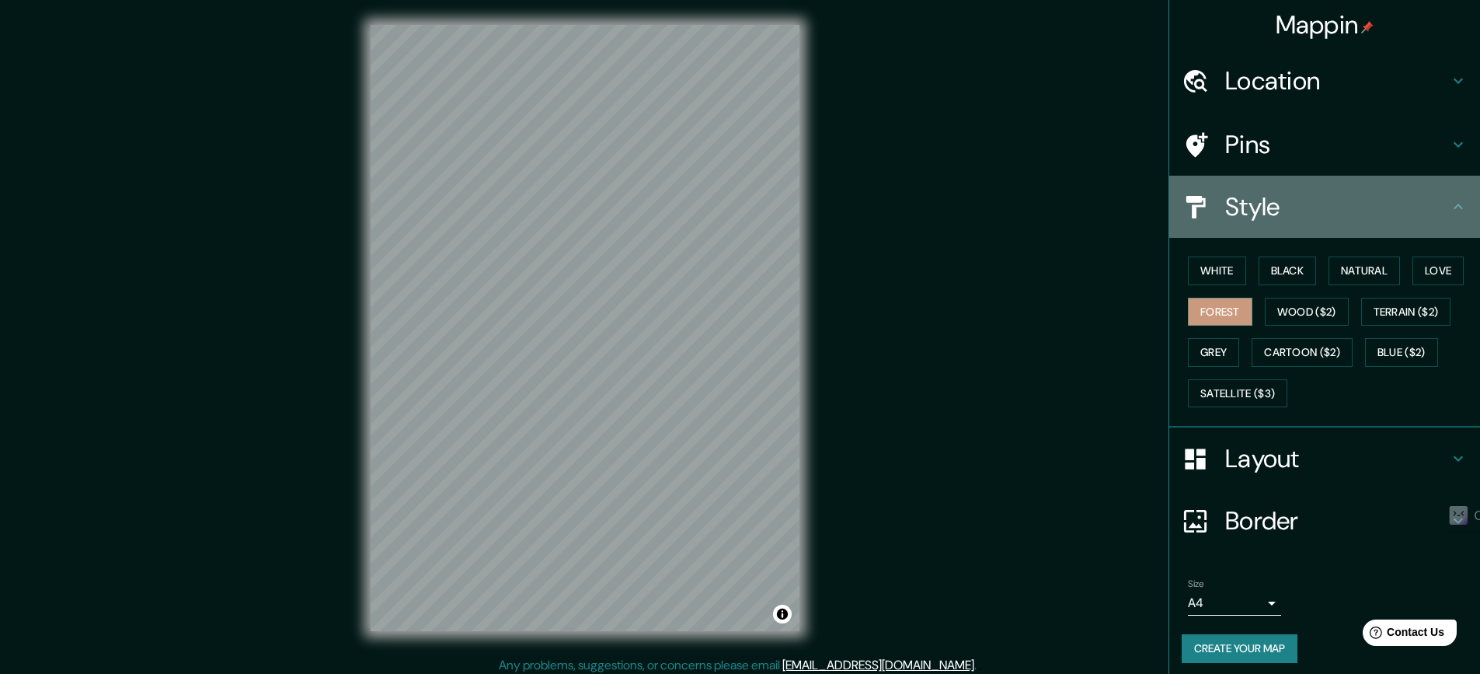
click at [1452, 221] on div "Style" at bounding box center [1325, 207] width 311 height 62
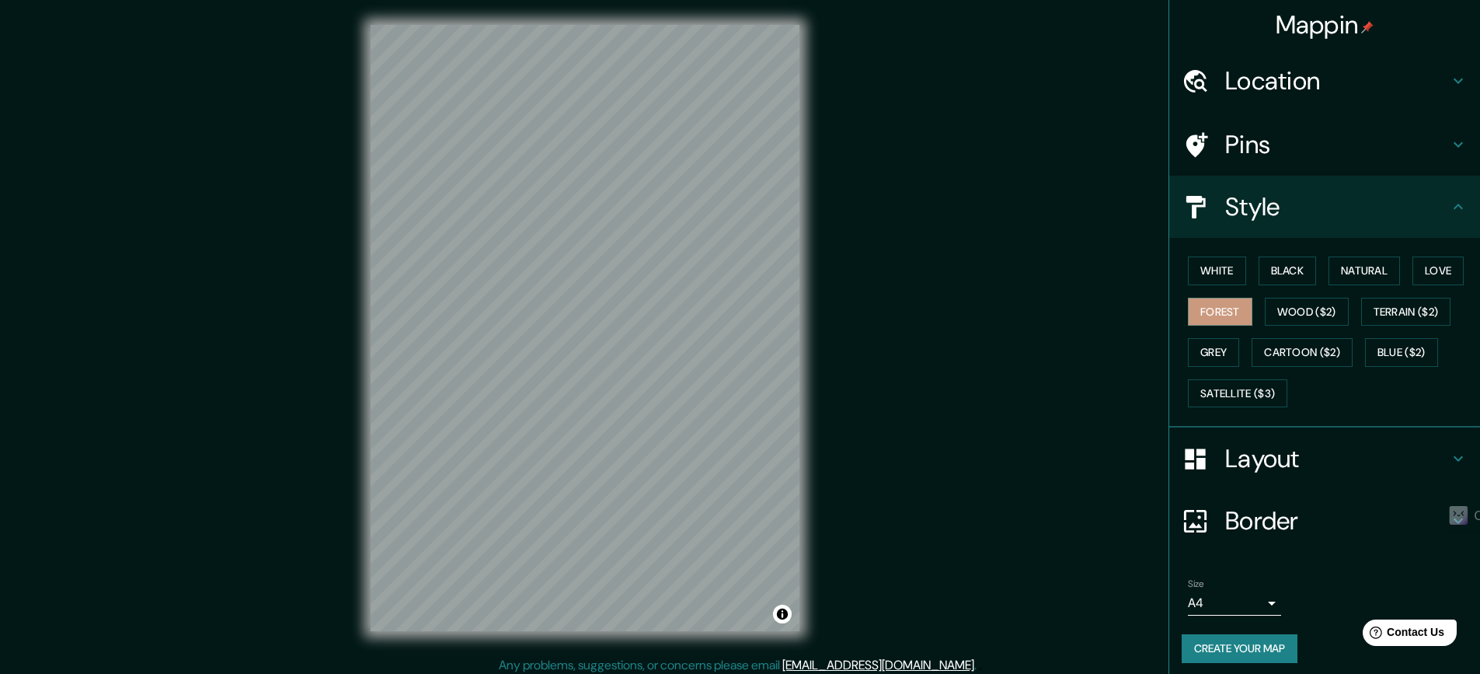
click at [1366, 147] on h4 "Pins" at bounding box center [1337, 144] width 224 height 31
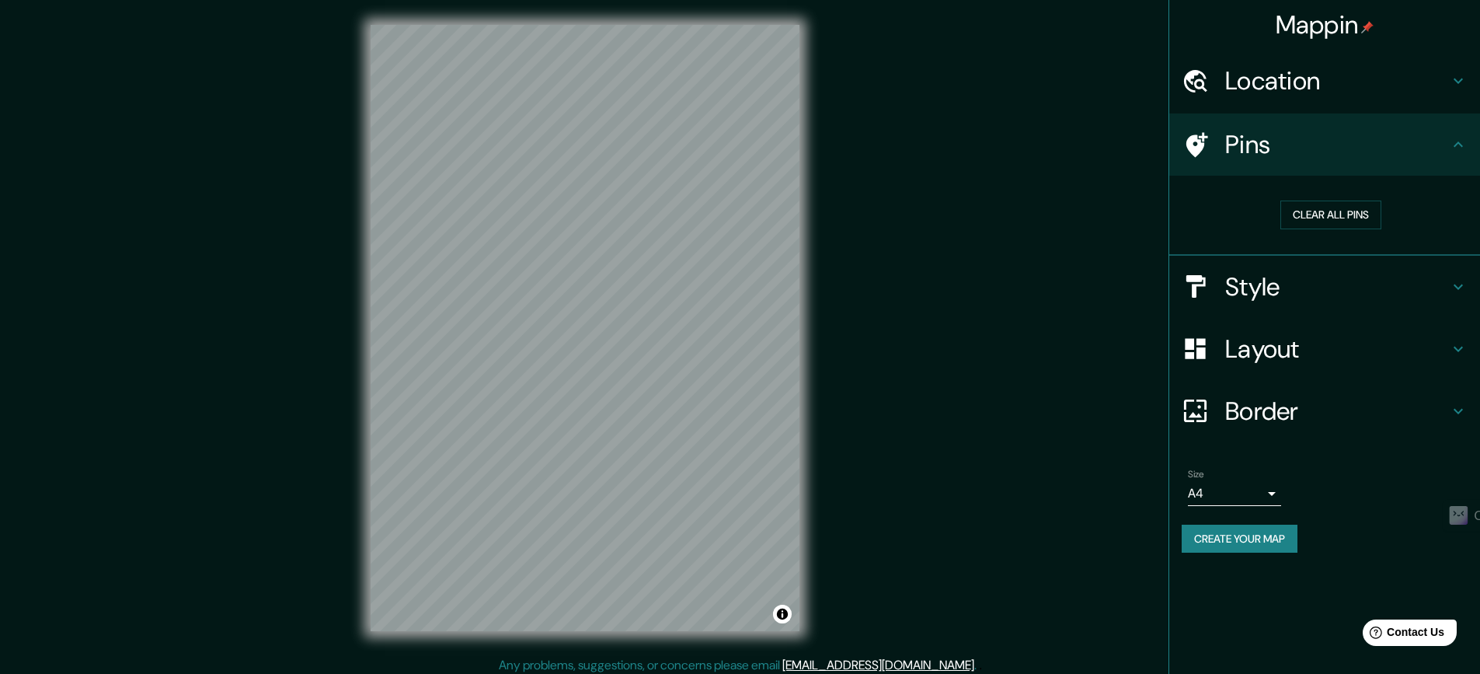
click at [802, 546] on div "© Mapbox © OpenStreetMap Improve this map" at bounding box center [585, 328] width 479 height 656
click at [1447, 159] on h4 "Pins" at bounding box center [1337, 144] width 224 height 31
click at [1456, 84] on icon at bounding box center [1458, 80] width 19 height 19
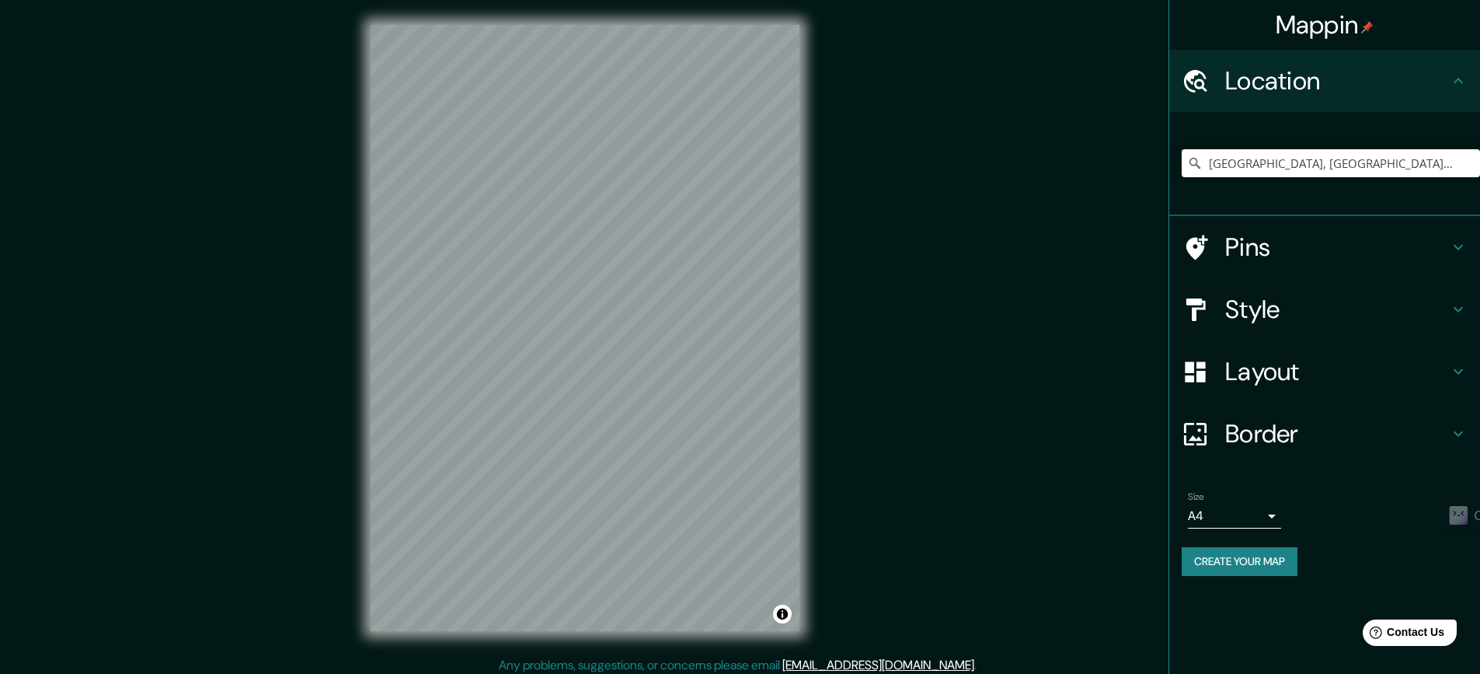
click at [1456, 84] on icon at bounding box center [1458, 80] width 19 height 19
click at [1324, 371] on h4 "Layout" at bounding box center [1337, 371] width 224 height 31
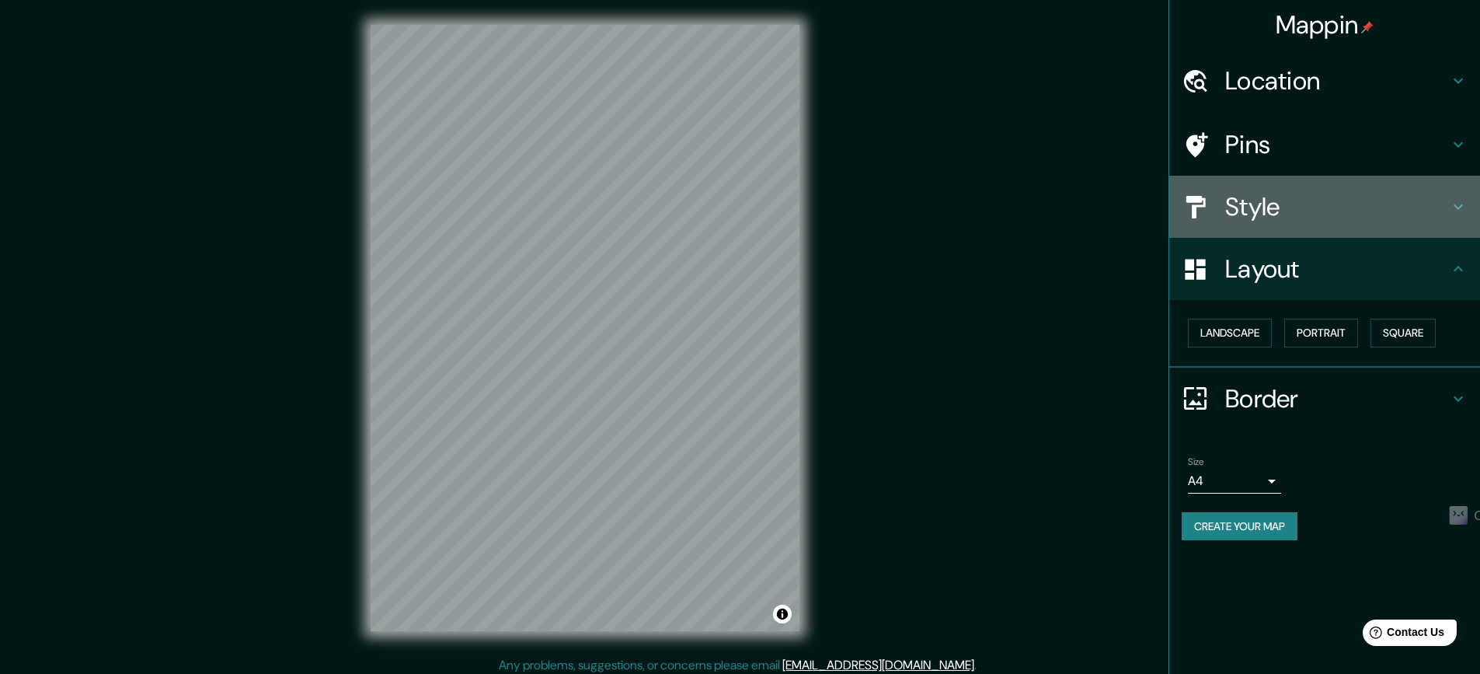
click at [1301, 212] on h4 "Style" at bounding box center [1337, 206] width 224 height 31
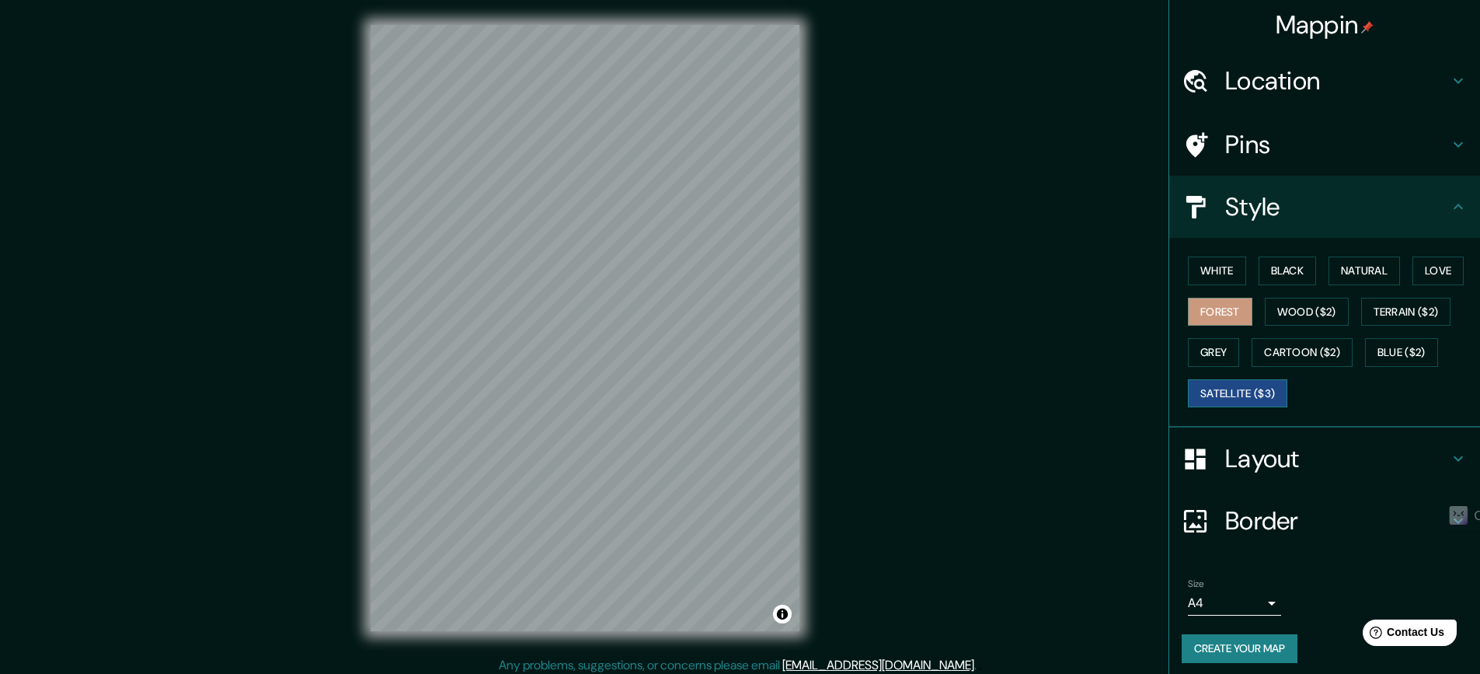
click at [1212, 404] on button "Satellite ($3)" at bounding box center [1237, 393] width 99 height 29
click at [1213, 314] on button "Forest" at bounding box center [1220, 312] width 64 height 29
click at [1313, 310] on button "Wood ($2)" at bounding box center [1307, 312] width 84 height 29
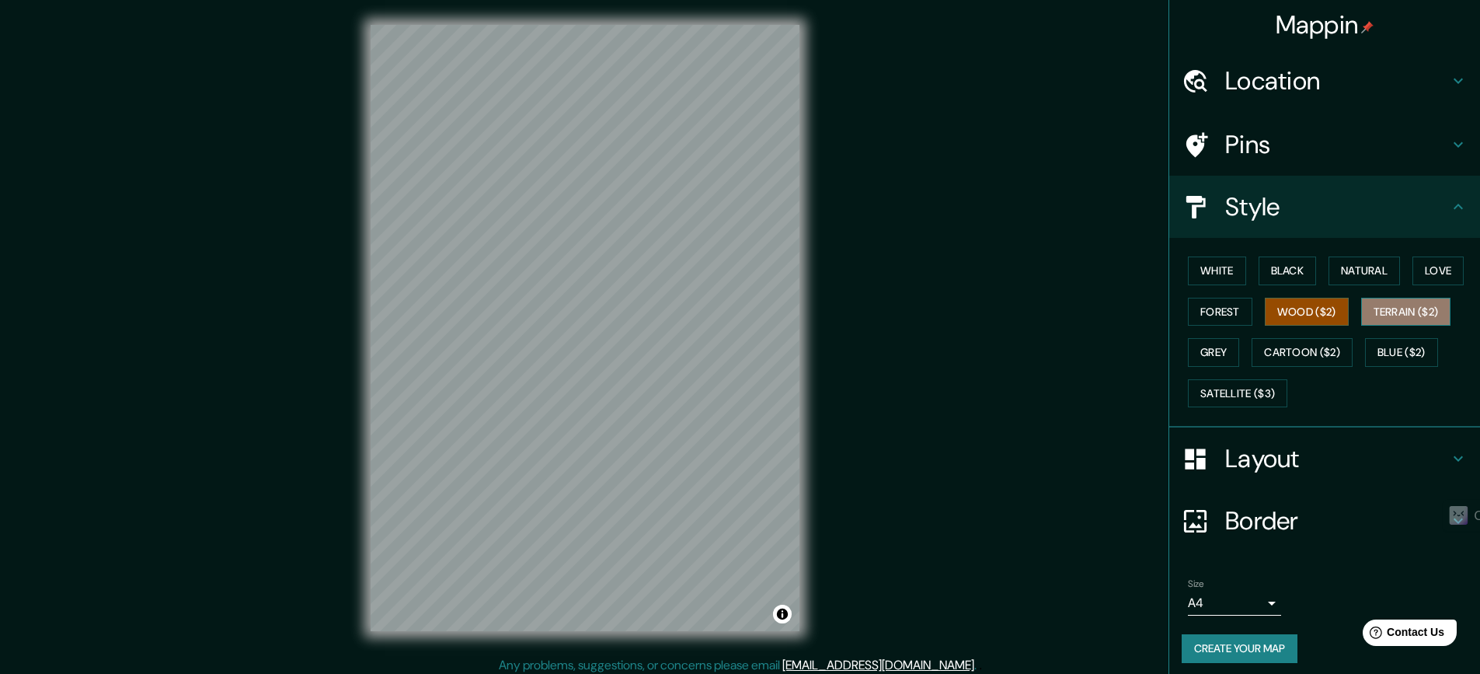
click at [1391, 311] on button "Terrain ($2)" at bounding box center [1406, 312] width 90 height 29
click at [1203, 358] on button "Grey" at bounding box center [1213, 352] width 51 height 29
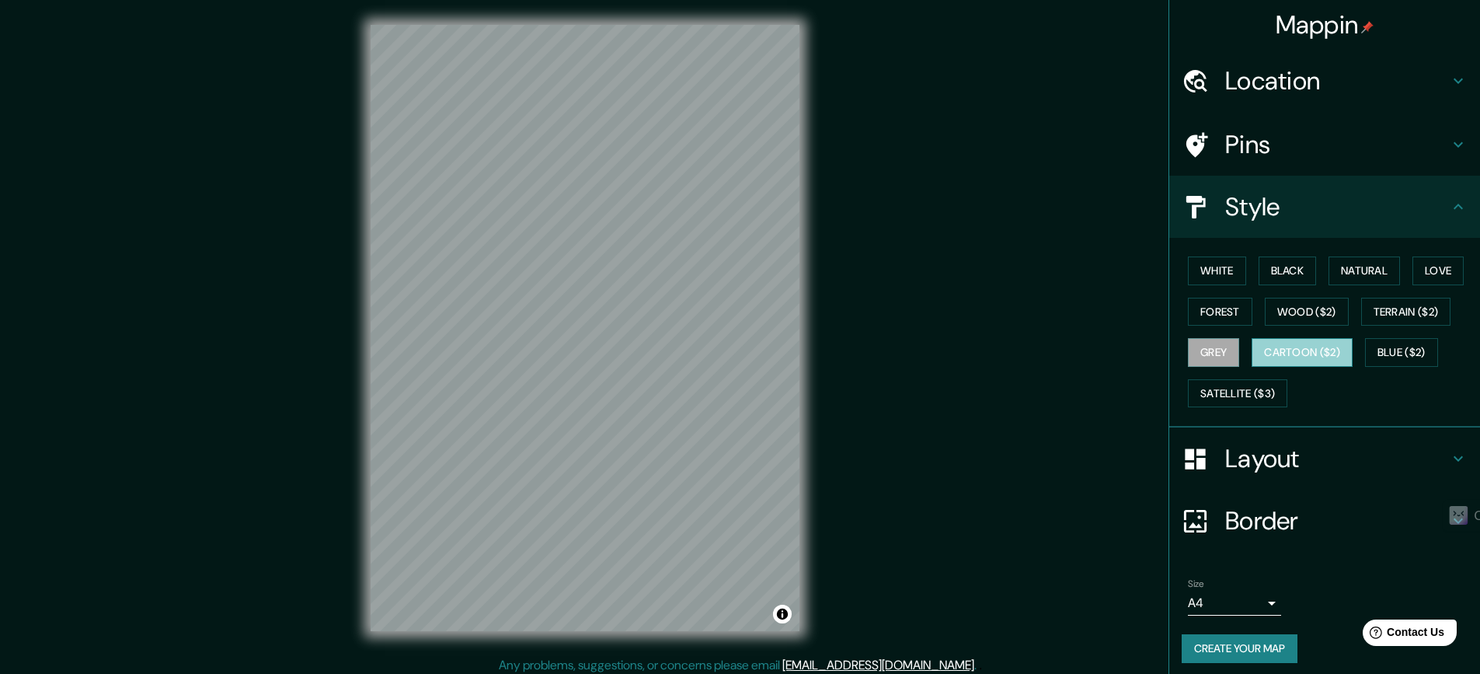
click at [1273, 353] on button "Cartoon ($2)" at bounding box center [1302, 352] width 101 height 29
click at [1386, 346] on button "Blue ($2)" at bounding box center [1401, 352] width 73 height 29
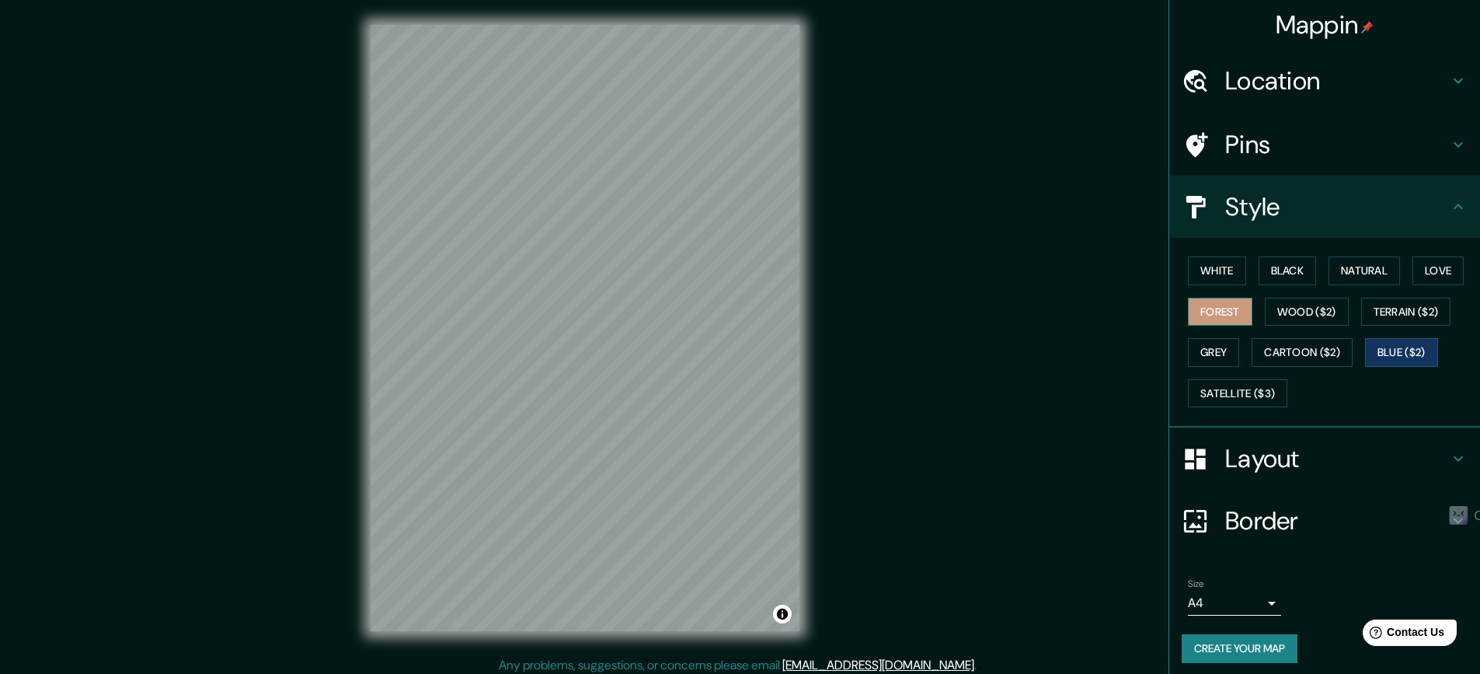
click at [1218, 305] on button "Forest" at bounding box center [1220, 312] width 64 height 29
click at [1357, 277] on button "Natural" at bounding box center [1364, 270] width 71 height 29
click at [1434, 270] on button "Love" at bounding box center [1438, 270] width 51 height 29
click at [1407, 298] on button "Terrain ($2)" at bounding box center [1406, 312] width 90 height 29
click at [1217, 278] on button "White" at bounding box center [1217, 270] width 58 height 29
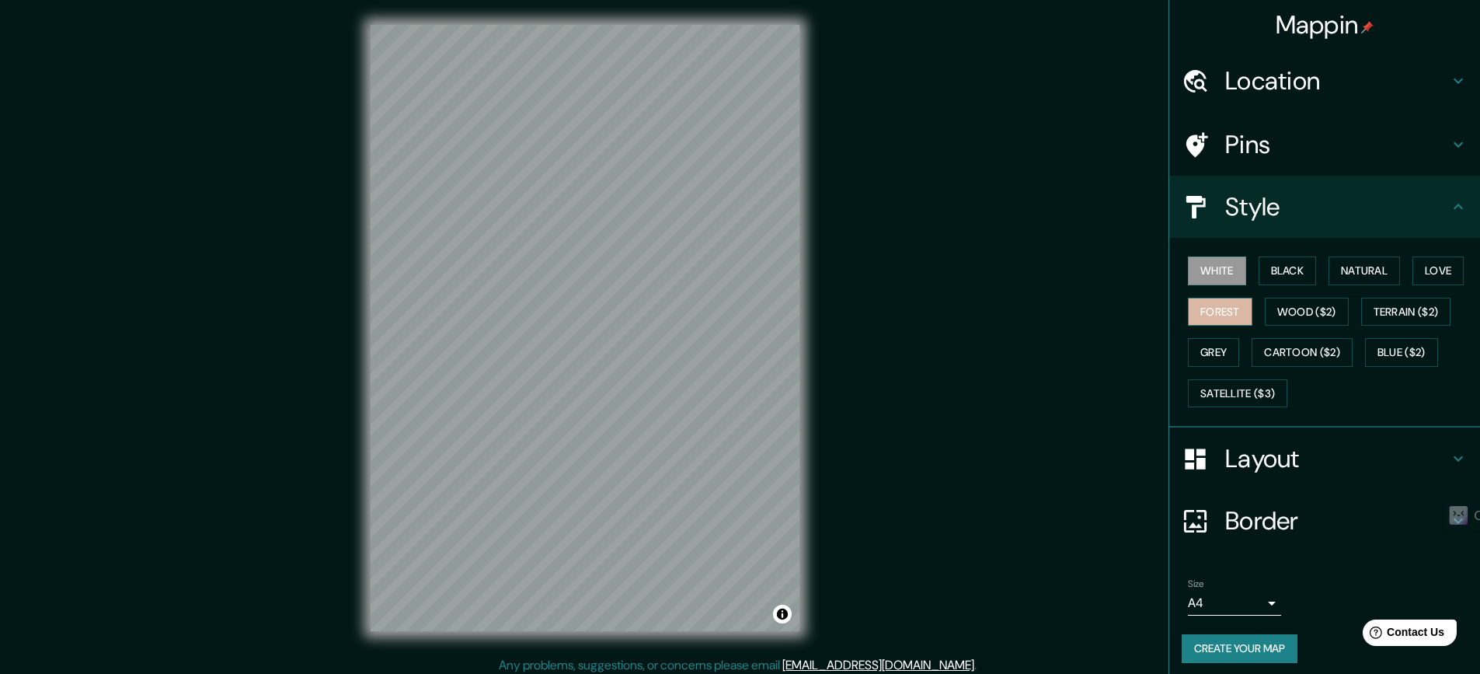
drag, startPoint x: 1208, startPoint y: 314, endPoint x: 1214, endPoint y: 322, distance: 10.1
click at [1208, 315] on button "Forest" at bounding box center [1220, 312] width 64 height 29
click at [1260, 329] on div "White Black Natural Love Forest Wood ($2) Terrain ($2) Grey Cartoon ($2) Blue (…" at bounding box center [1331, 331] width 298 height 163
click at [1213, 392] on button "Satellite ($3)" at bounding box center [1237, 393] width 99 height 29
click at [1225, 308] on button "Forest" at bounding box center [1220, 312] width 64 height 29
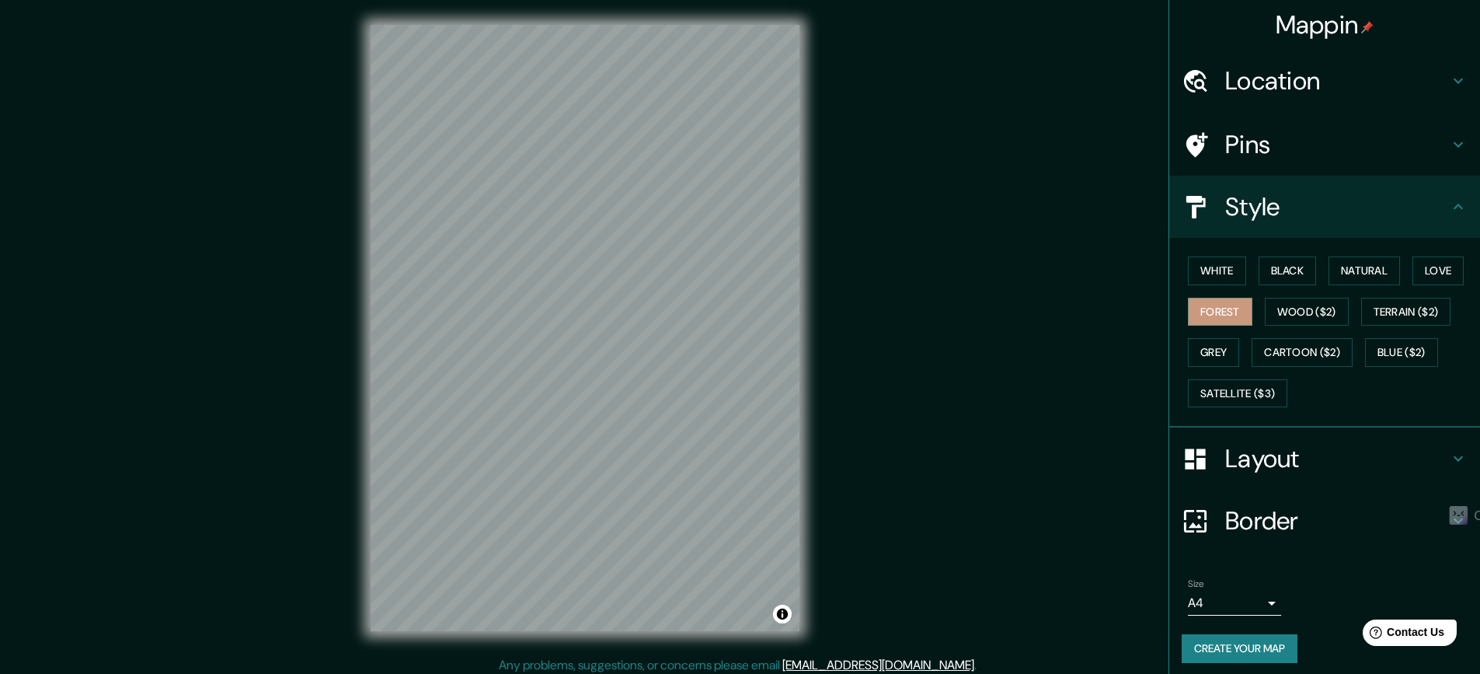
click at [1208, 250] on div "White Black Natural Love Forest Wood ($2) Terrain ($2) Grey Cartoon ($2) Blue (…" at bounding box center [1331, 331] width 298 height 163
click at [1299, 267] on button "Black" at bounding box center [1288, 270] width 58 height 29
click at [1182, 370] on div "White Black Natural Love Forest Wood ($2) Terrain ($2) Grey Cartoon ($2) Blue (…" at bounding box center [1331, 331] width 298 height 163
click at [1191, 356] on button "Grey" at bounding box center [1213, 352] width 51 height 29
click at [1322, 347] on button "Cartoon ($2)" at bounding box center [1302, 352] width 101 height 29
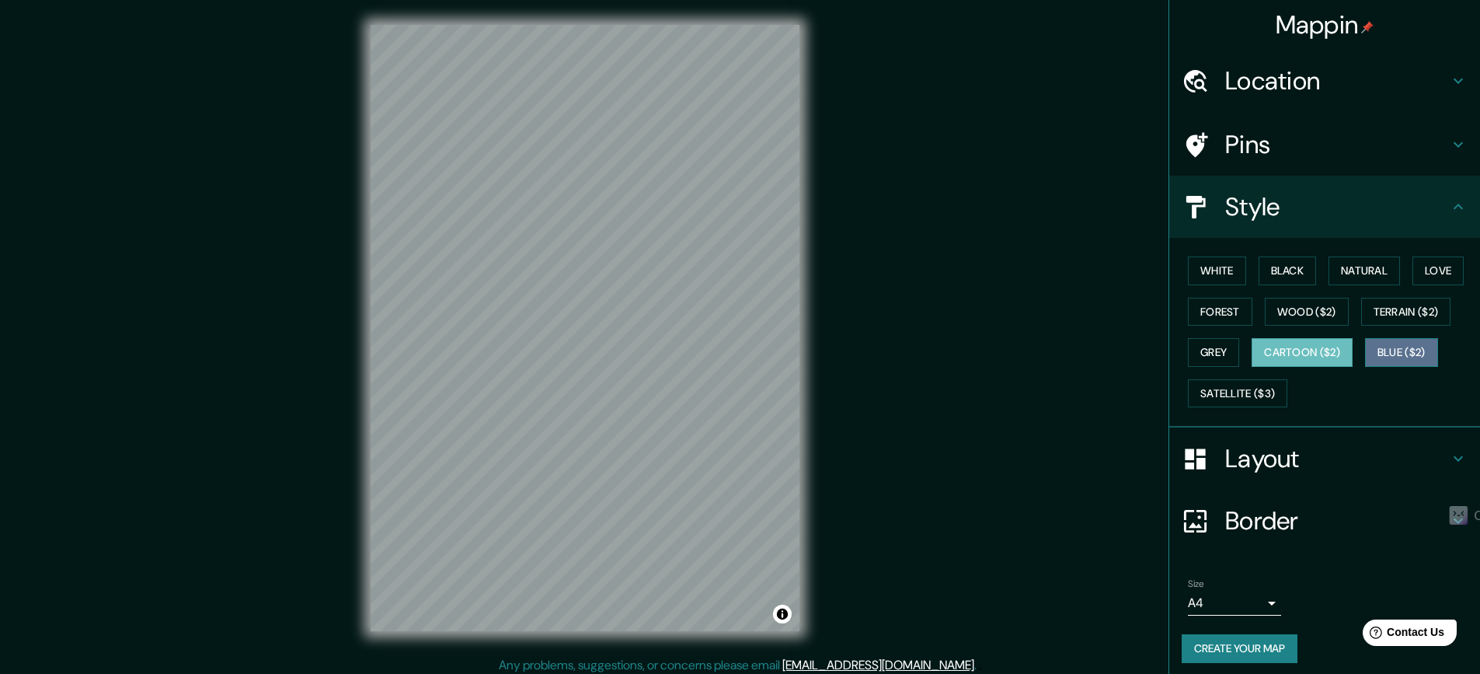
click at [1370, 348] on button "Blue ($2)" at bounding box center [1401, 352] width 73 height 29
click at [1386, 313] on button "Terrain ($2)" at bounding box center [1406, 312] width 90 height 29
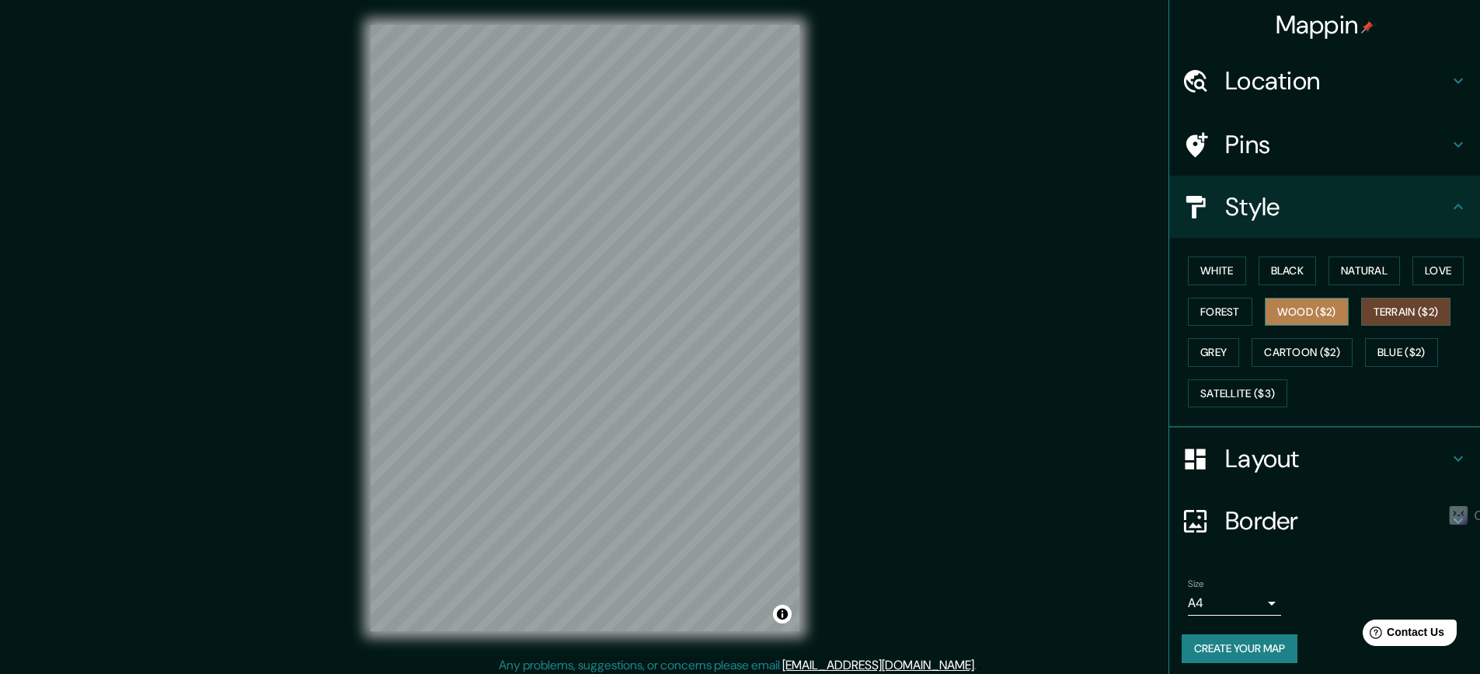
click at [1304, 305] on button "Wood ($2)" at bounding box center [1307, 312] width 84 height 29
click at [1188, 348] on button "Grey" at bounding box center [1213, 352] width 51 height 29
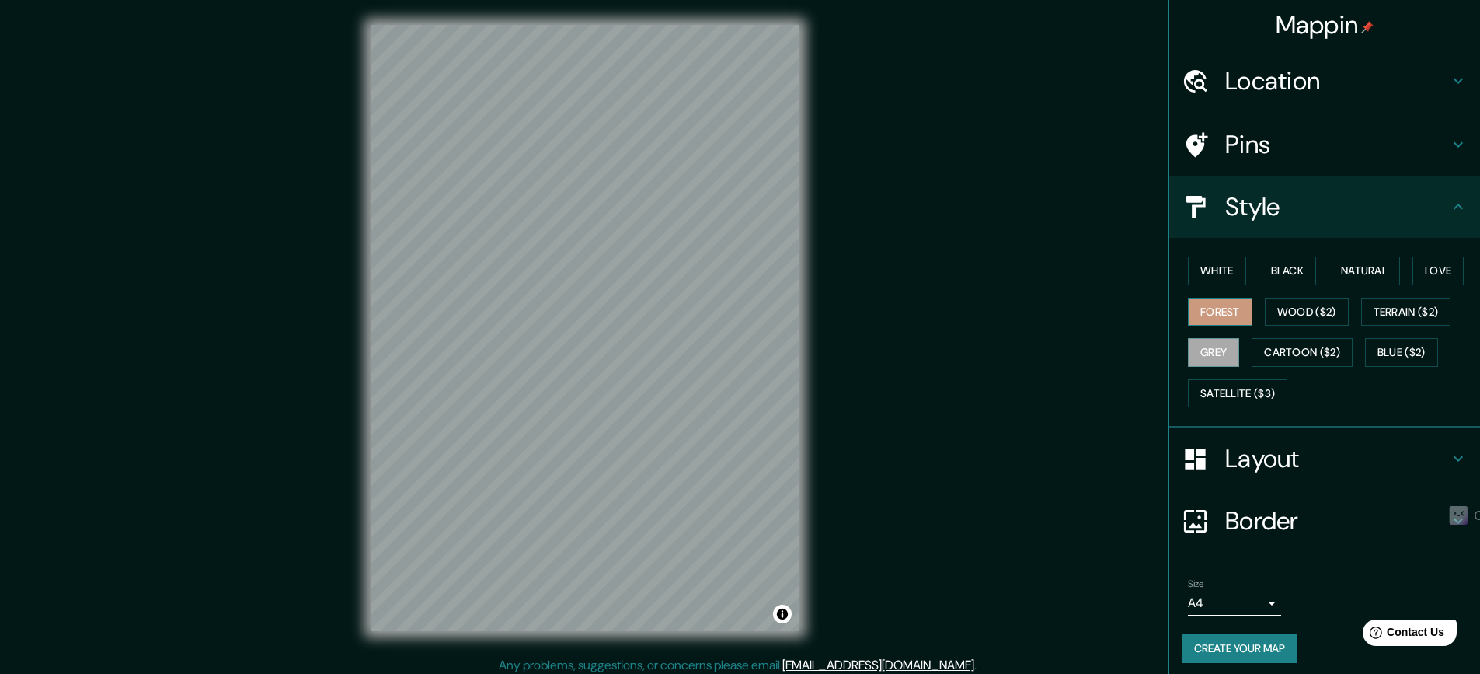
click at [1215, 312] on button "Forest" at bounding box center [1220, 312] width 64 height 29
click at [1452, 200] on icon at bounding box center [1458, 206] width 19 height 19
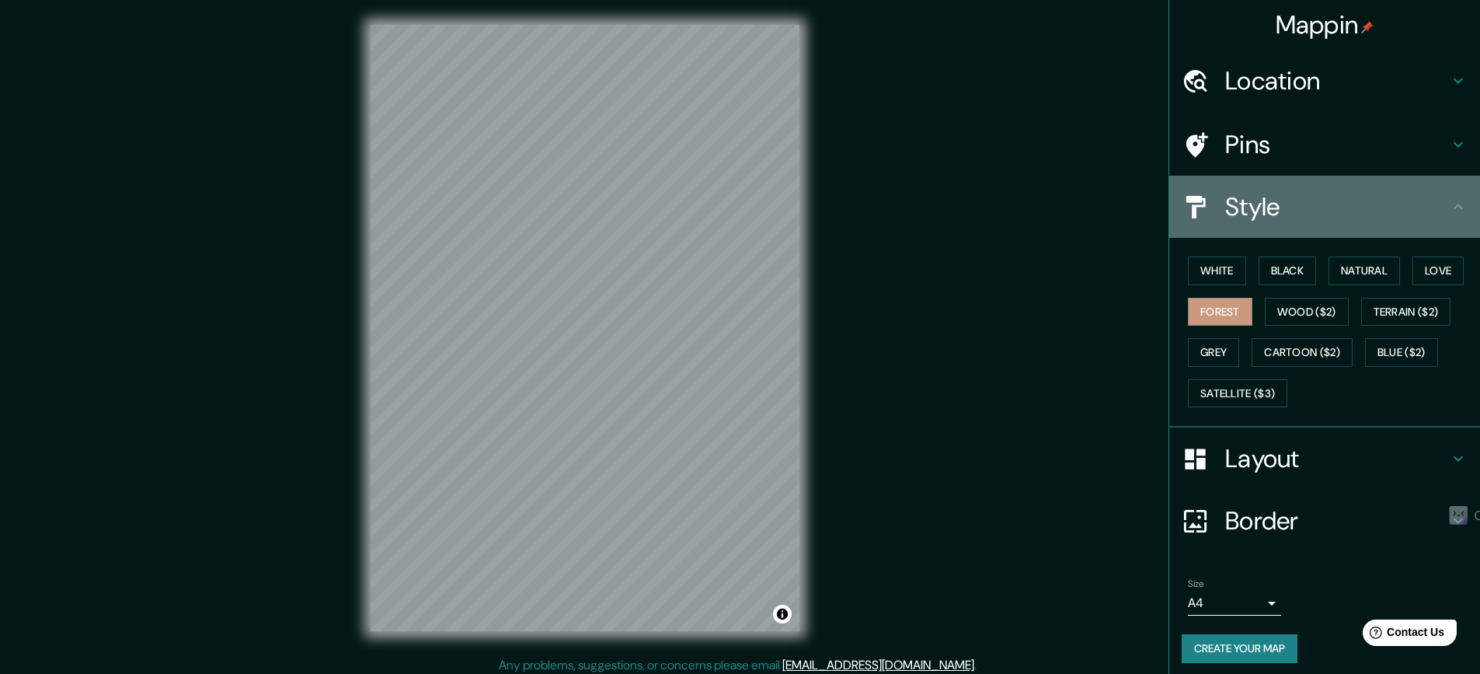
click at [1452, 200] on icon at bounding box center [1458, 206] width 19 height 19
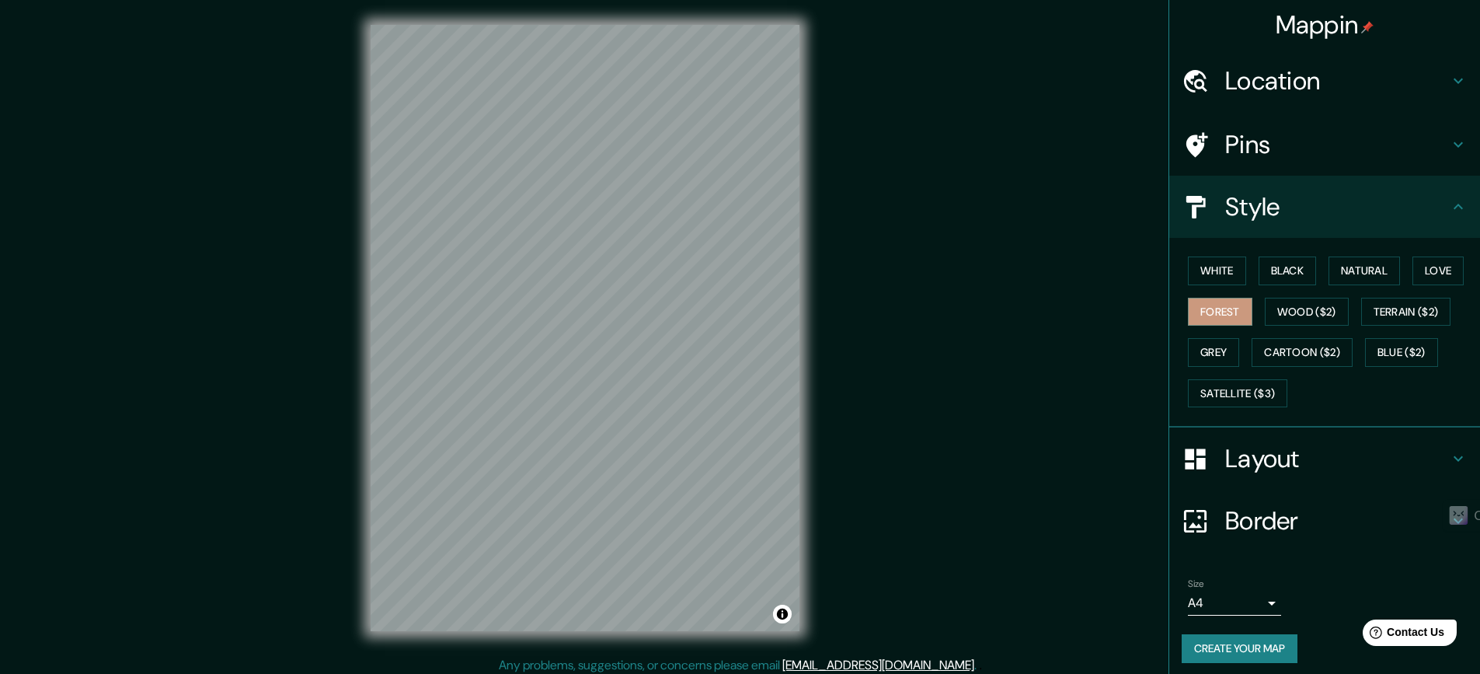
click at [1445, 159] on div "Pins" at bounding box center [1325, 144] width 311 height 62
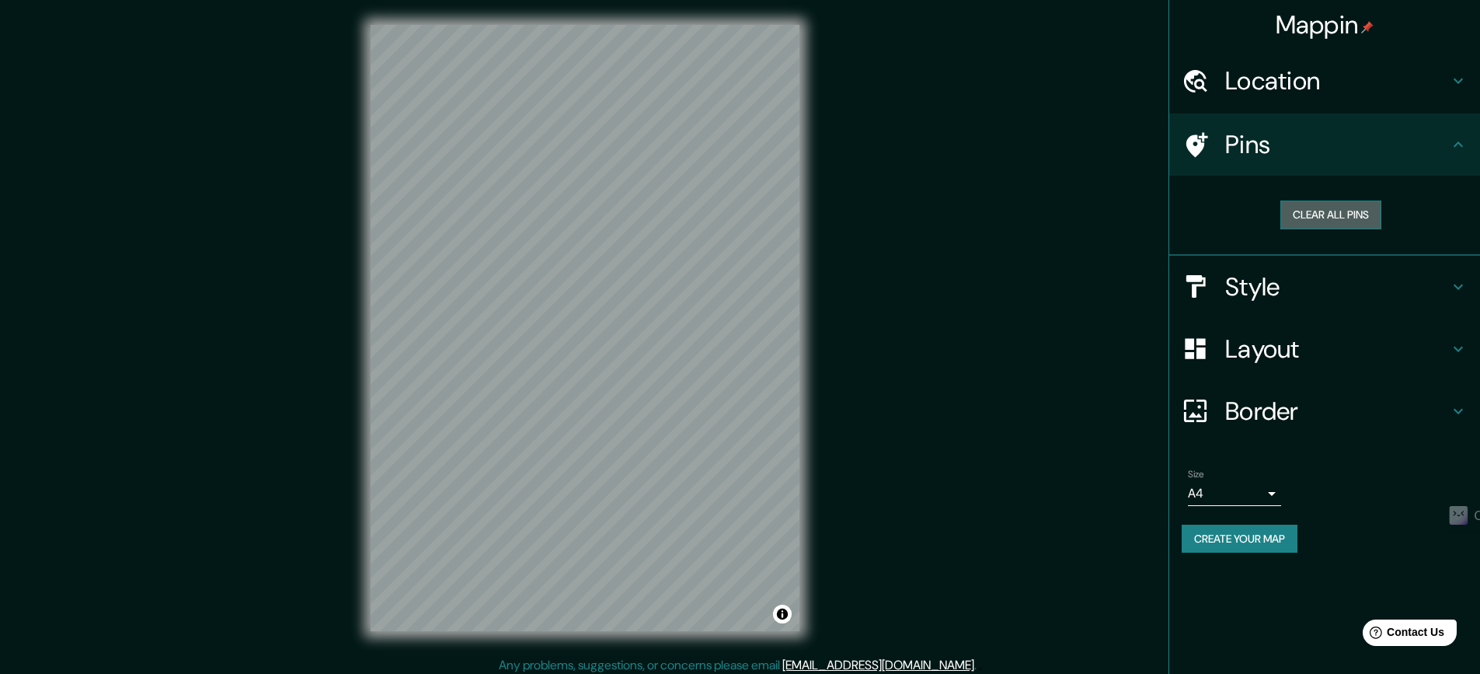
click at [1330, 223] on button "Clear all pins" at bounding box center [1331, 214] width 101 height 29
drag, startPoint x: 626, startPoint y: 282, endPoint x: 630, endPoint y: 269, distance: 13.8
click at [633, 274] on div at bounding box center [633, 273] width 12 height 12
click at [631, 276] on div at bounding box center [631, 276] width 12 height 12
click at [648, 251] on div at bounding box center [646, 253] width 12 height 12
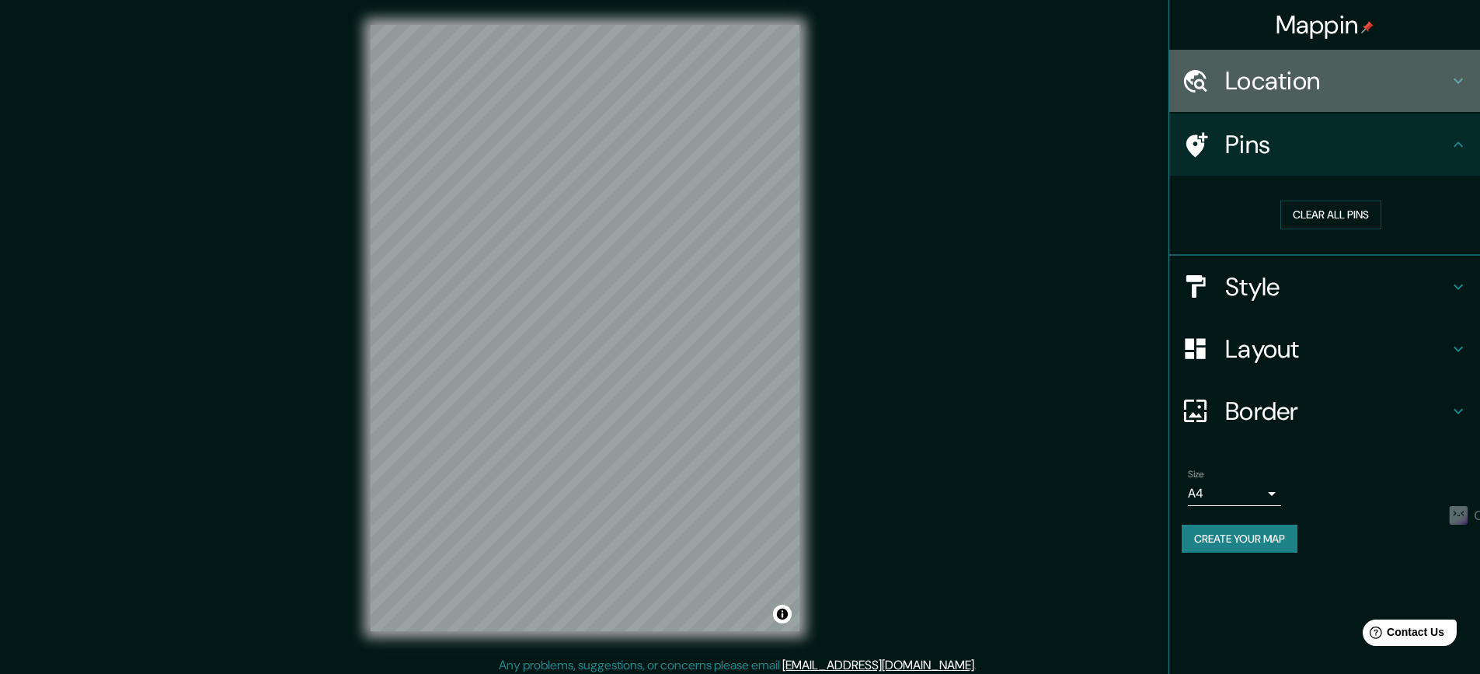
click at [1333, 105] on div "Location" at bounding box center [1325, 81] width 311 height 62
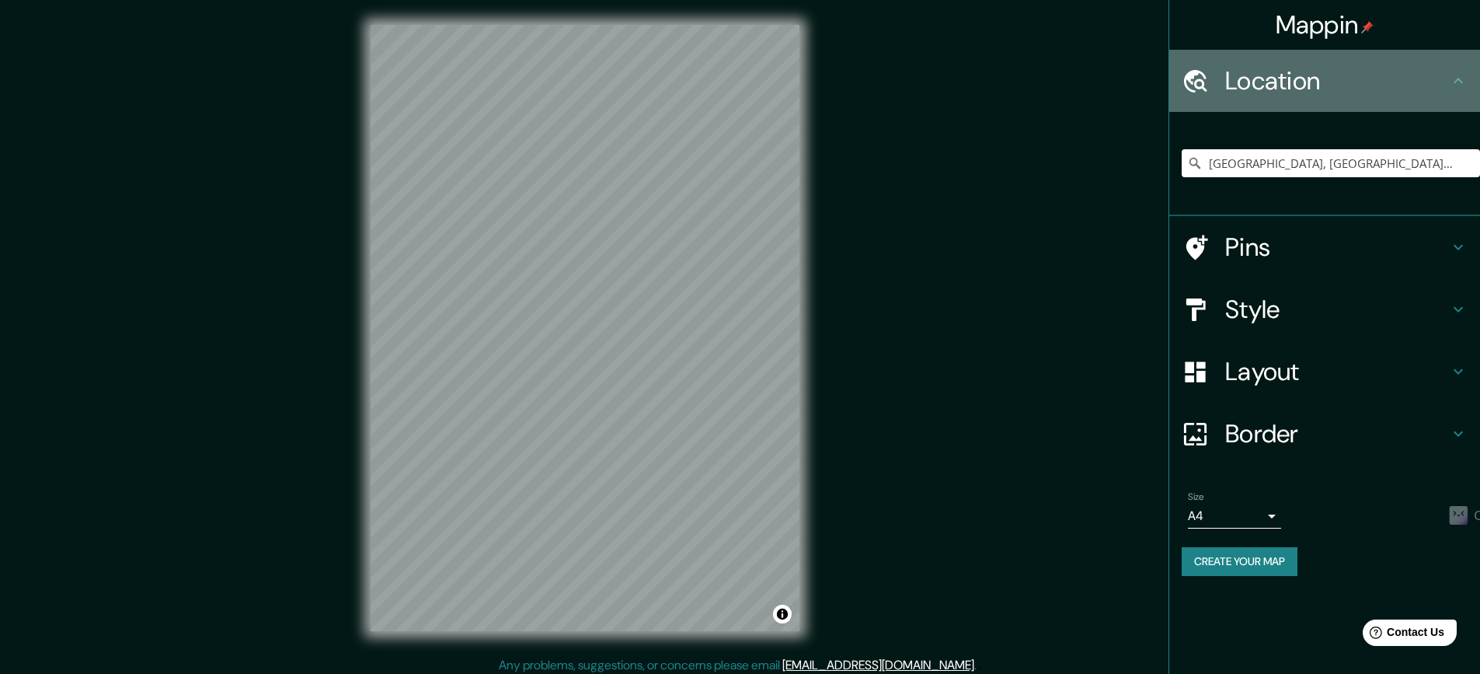
click at [1333, 105] on div "Location" at bounding box center [1325, 81] width 311 height 62
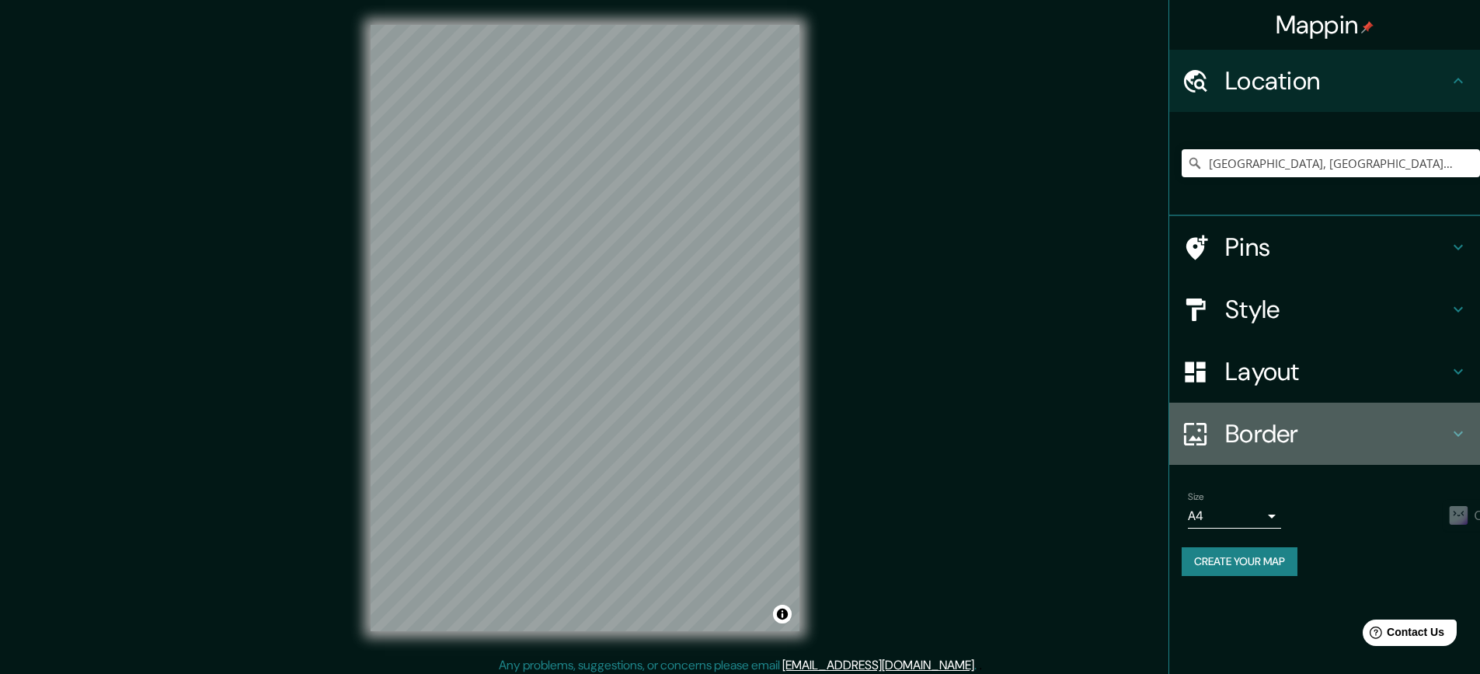
click at [1307, 434] on h4 "Border" at bounding box center [1337, 433] width 224 height 31
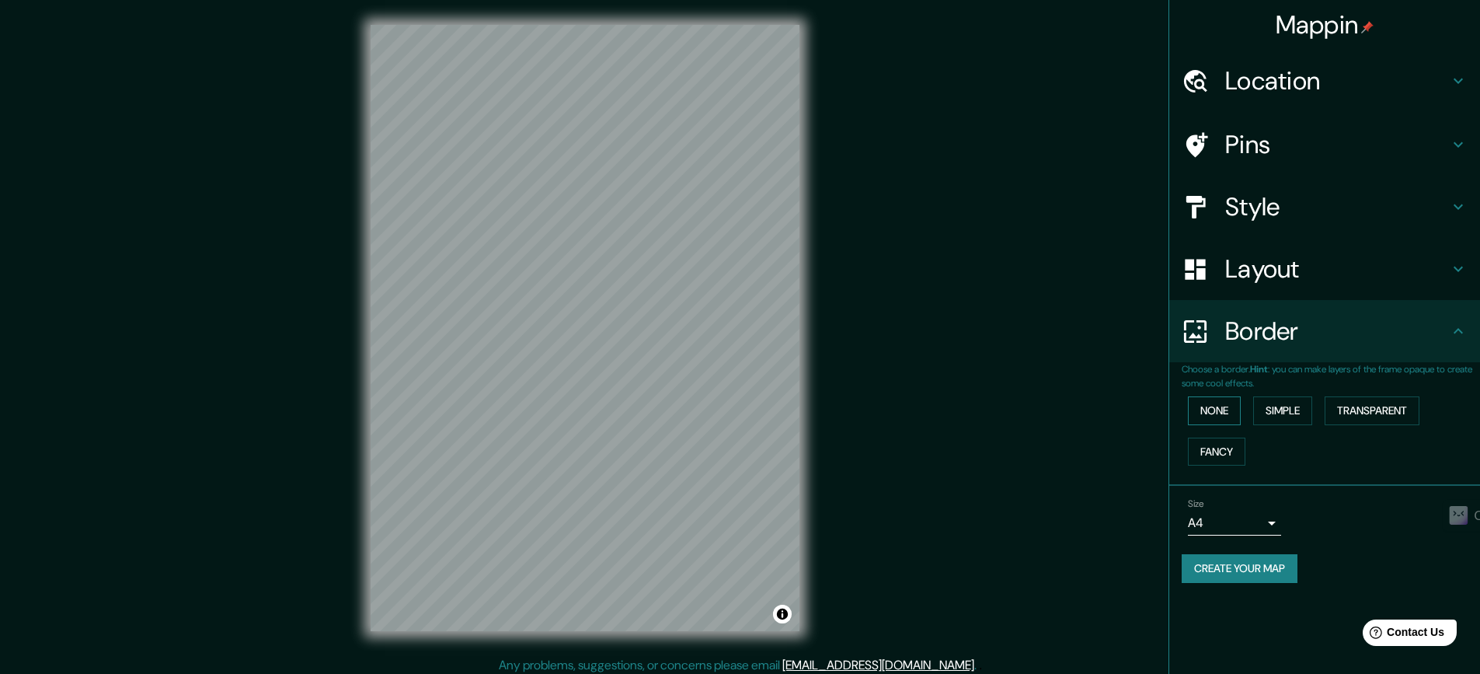
click at [1224, 413] on button "None" at bounding box center [1214, 410] width 53 height 29
click at [1275, 410] on button "Simple" at bounding box center [1282, 410] width 59 height 29
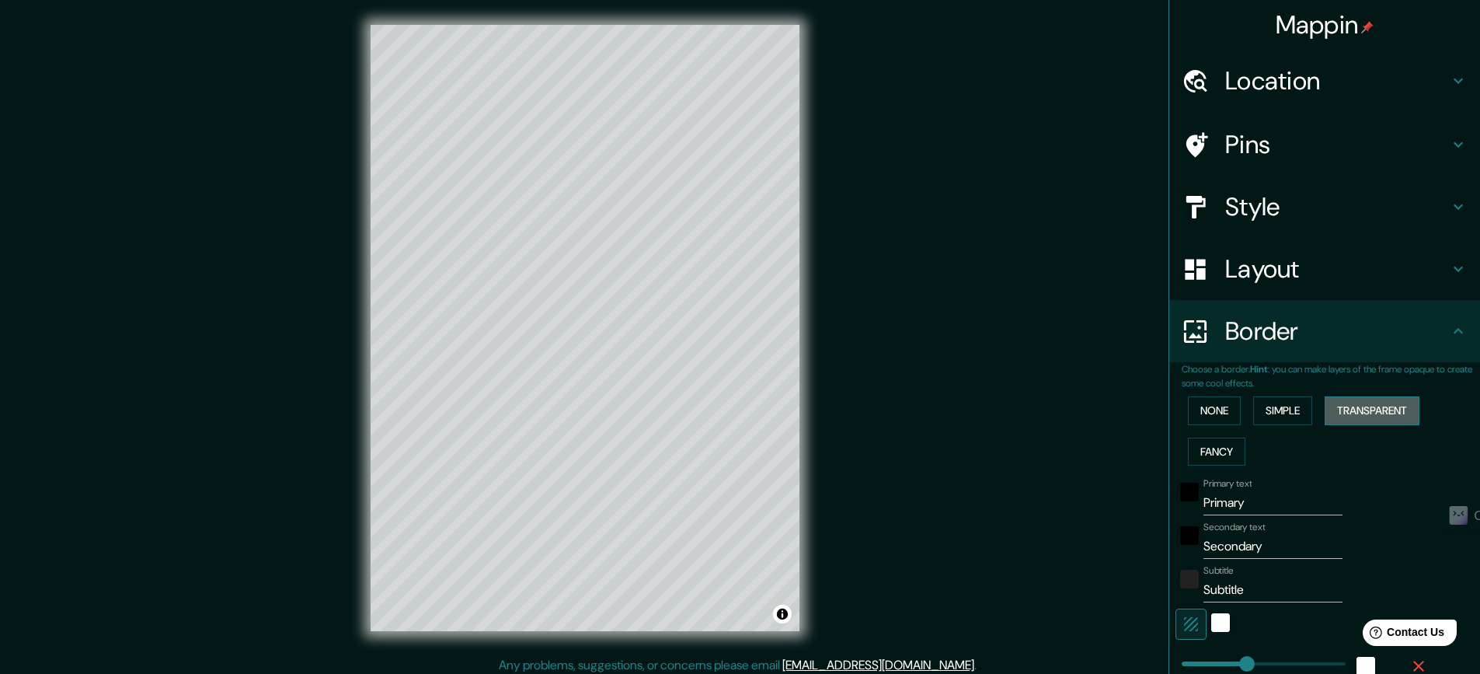
click at [1363, 411] on button "Transparent" at bounding box center [1372, 410] width 95 height 29
click at [1206, 451] on button "Fancy" at bounding box center [1217, 451] width 58 height 29
click at [1206, 410] on button "None" at bounding box center [1214, 410] width 53 height 29
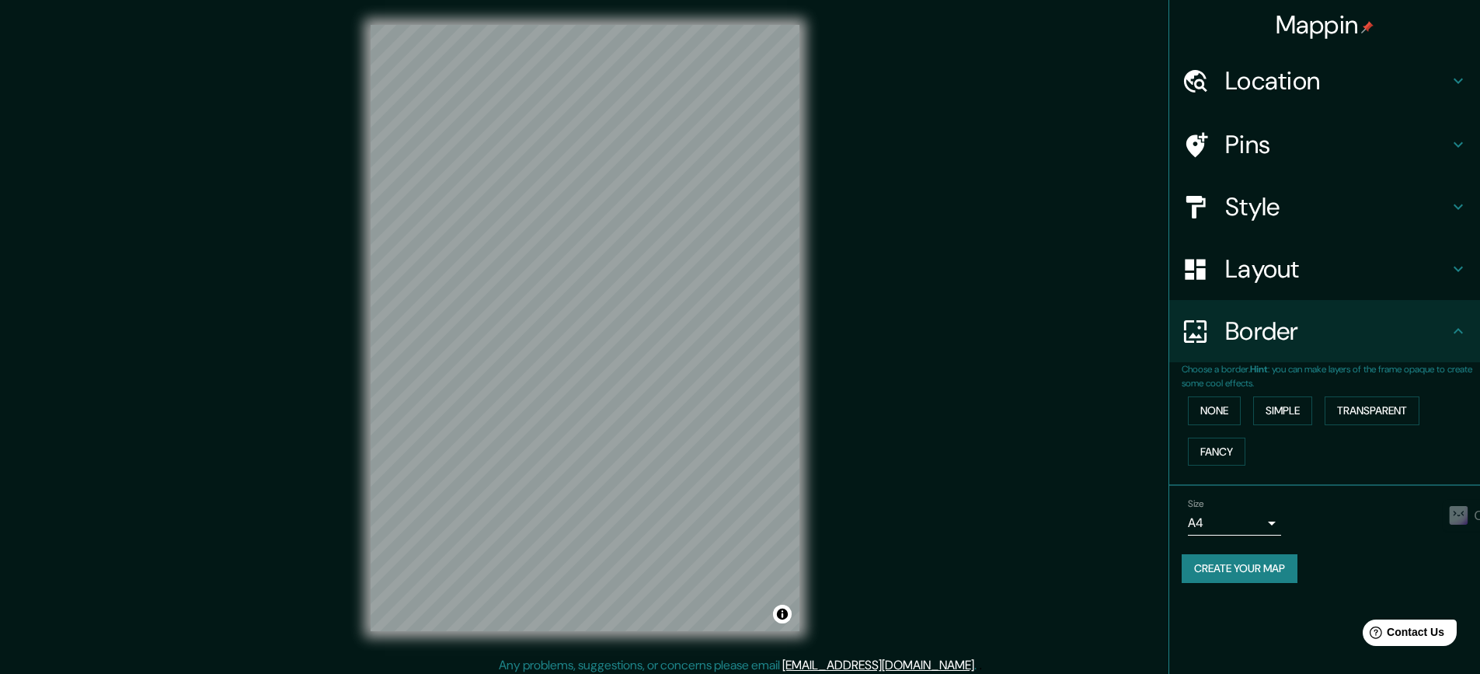
click at [1324, 340] on h4 "Border" at bounding box center [1337, 330] width 224 height 31
click at [1449, 336] on div "Border" at bounding box center [1325, 331] width 311 height 62
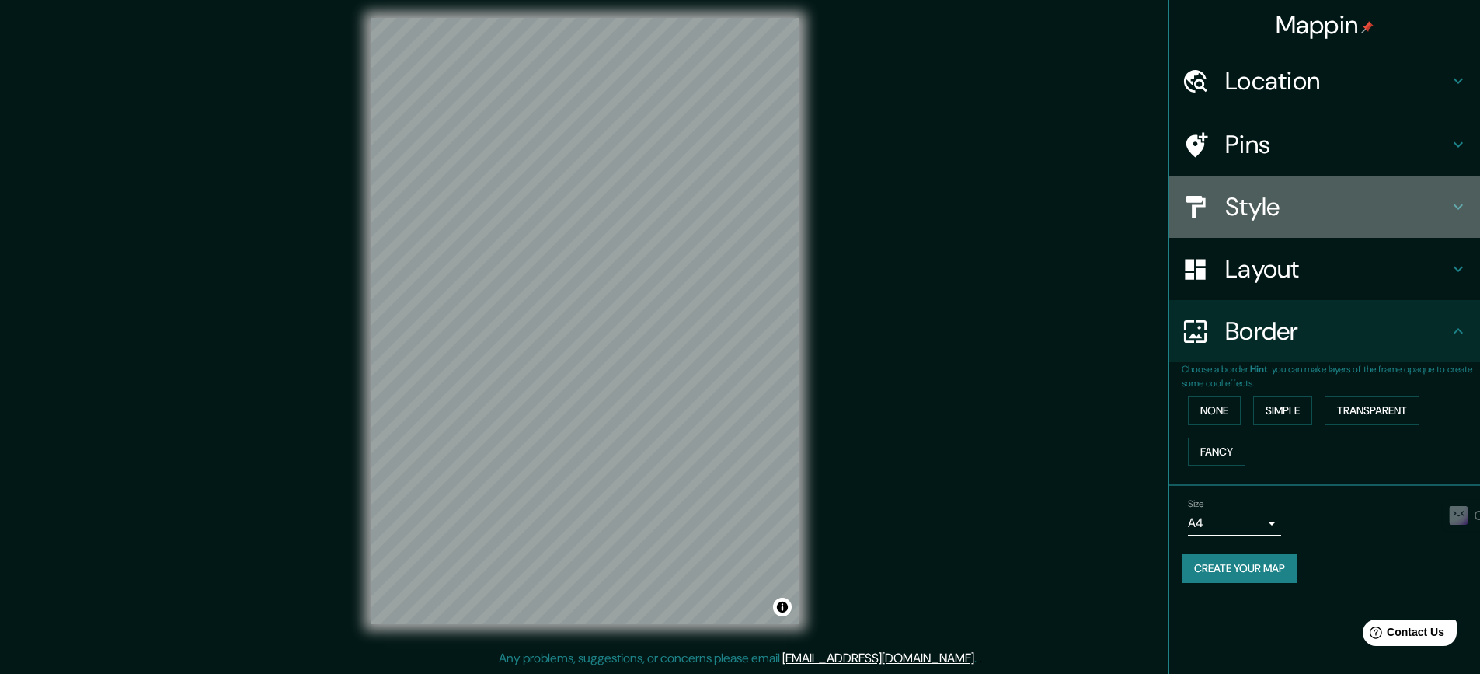
click at [1336, 200] on h4 "Style" at bounding box center [1337, 206] width 224 height 31
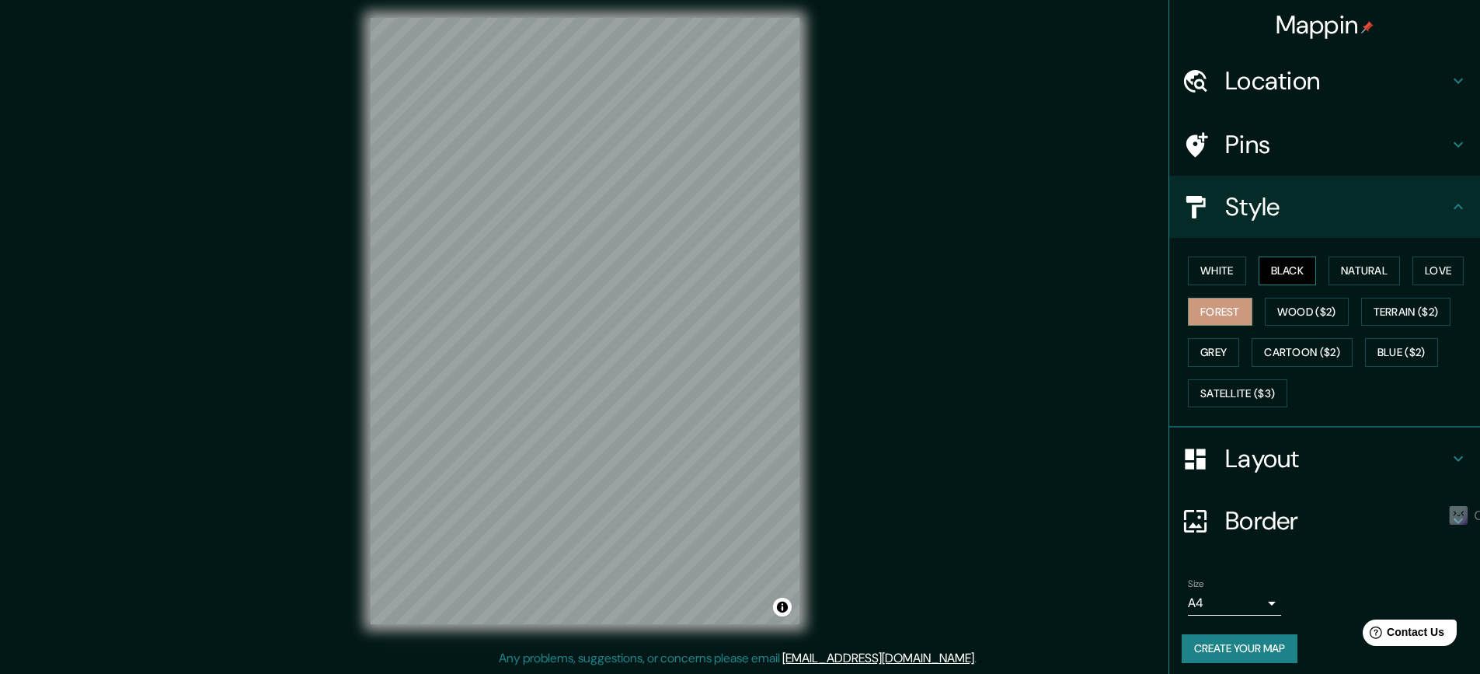
click at [1276, 273] on button "Black" at bounding box center [1288, 270] width 58 height 29
click at [1378, 279] on button "Natural" at bounding box center [1364, 270] width 71 height 29
click at [1434, 270] on button "Love" at bounding box center [1438, 270] width 51 height 29
click at [1228, 301] on button "Forest" at bounding box center [1220, 312] width 64 height 29
click at [1230, 269] on button "White" at bounding box center [1217, 270] width 58 height 29
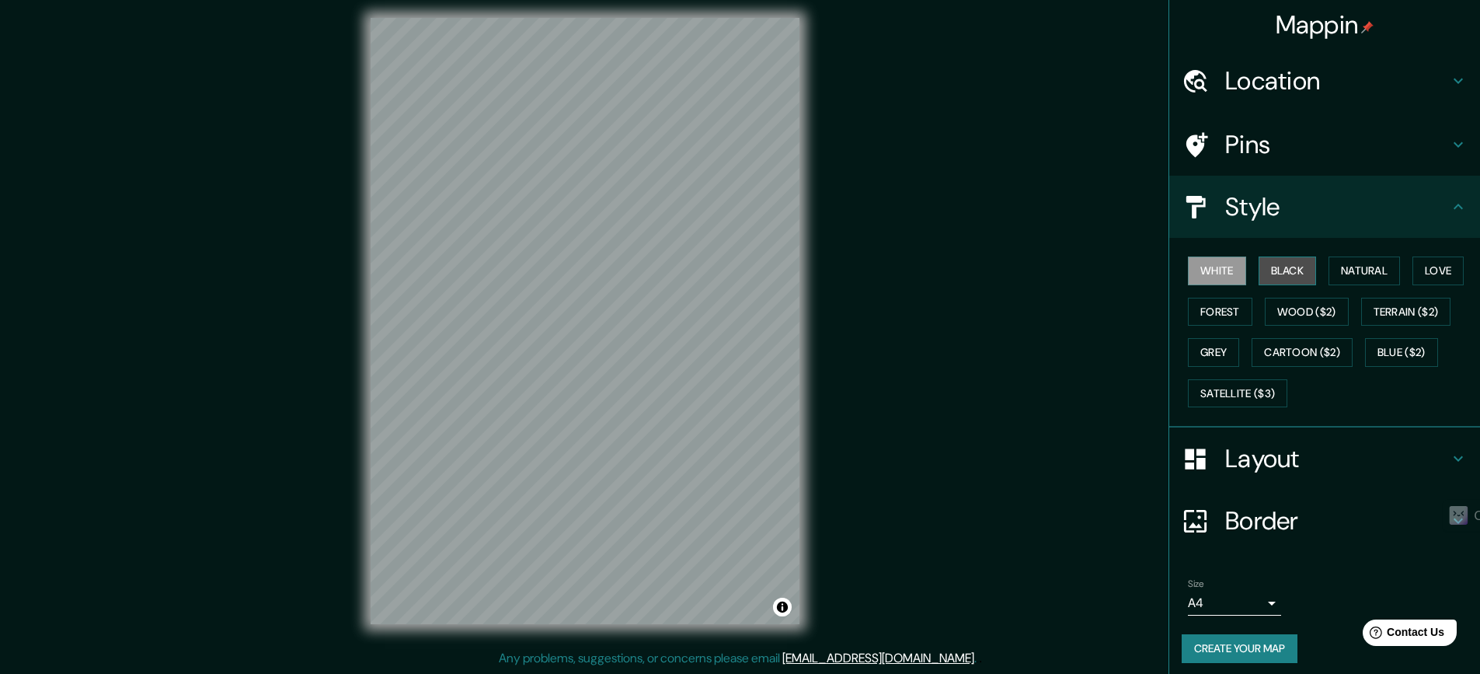
click at [1291, 271] on button "Black" at bounding box center [1288, 270] width 58 height 29
click at [1352, 269] on button "Natural" at bounding box center [1364, 270] width 71 height 29
click at [1197, 311] on button "Forest" at bounding box center [1220, 312] width 64 height 29
